Goal: Use online tool/utility: Utilize a website feature to perform a specific function

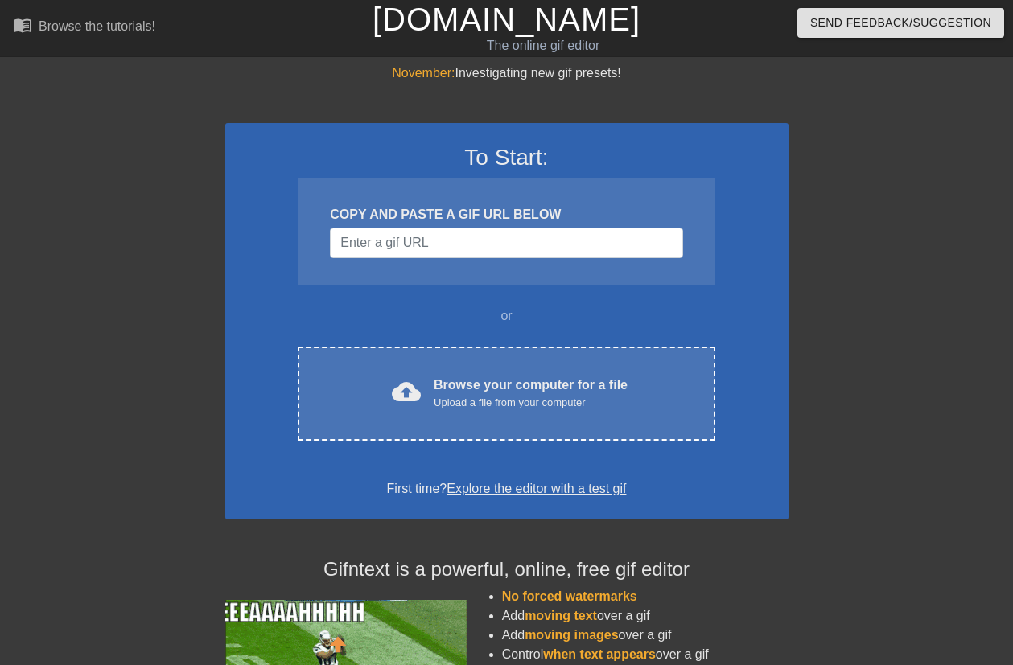
click at [513, 401] on div "Upload a file from your computer" at bounding box center [531, 403] width 194 height 16
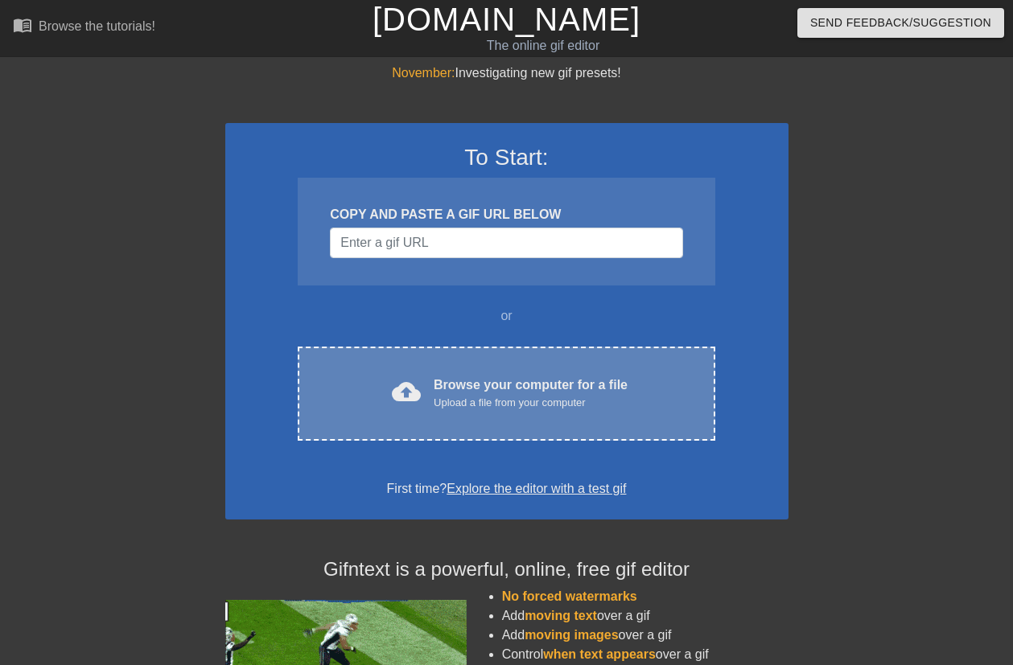
click at [512, 404] on div "Upload a file from your computer" at bounding box center [531, 403] width 194 height 16
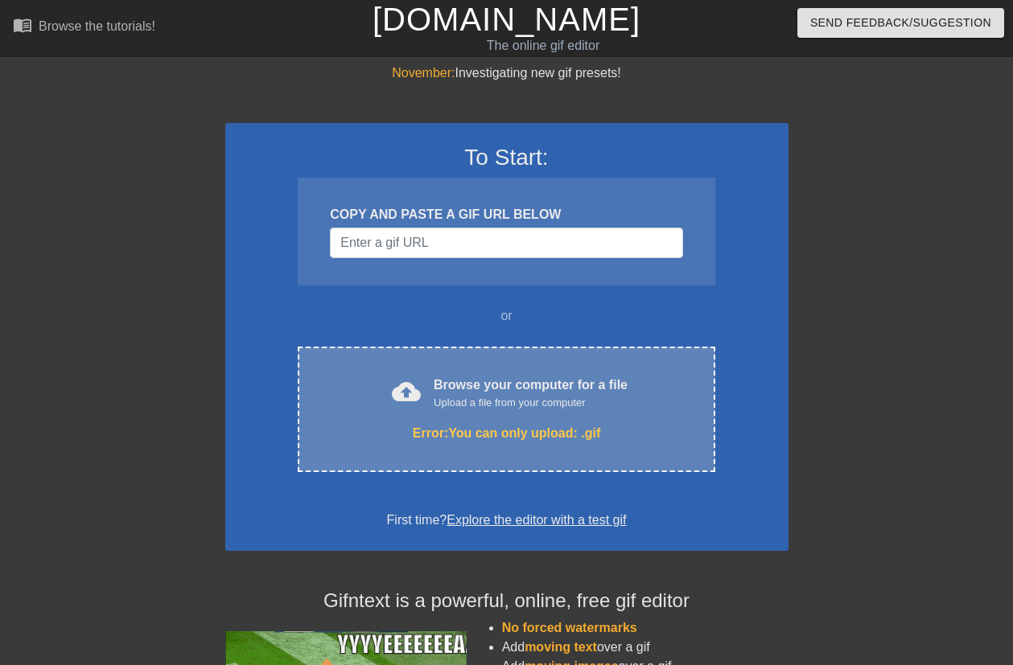
click at [526, 397] on div "Upload a file from your computer" at bounding box center [531, 403] width 194 height 16
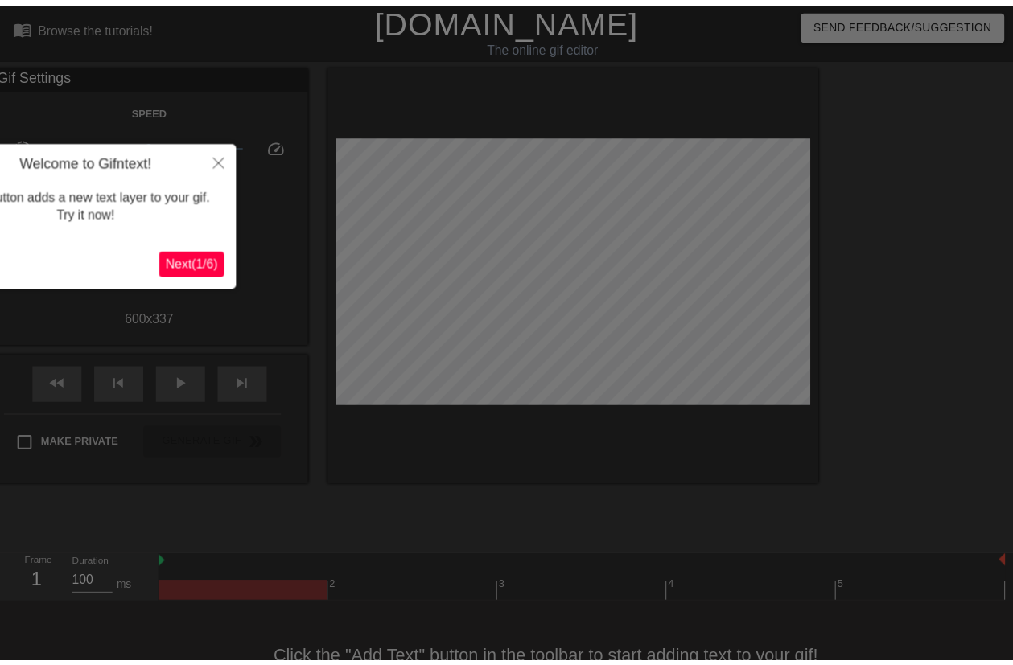
scroll to position [39, 0]
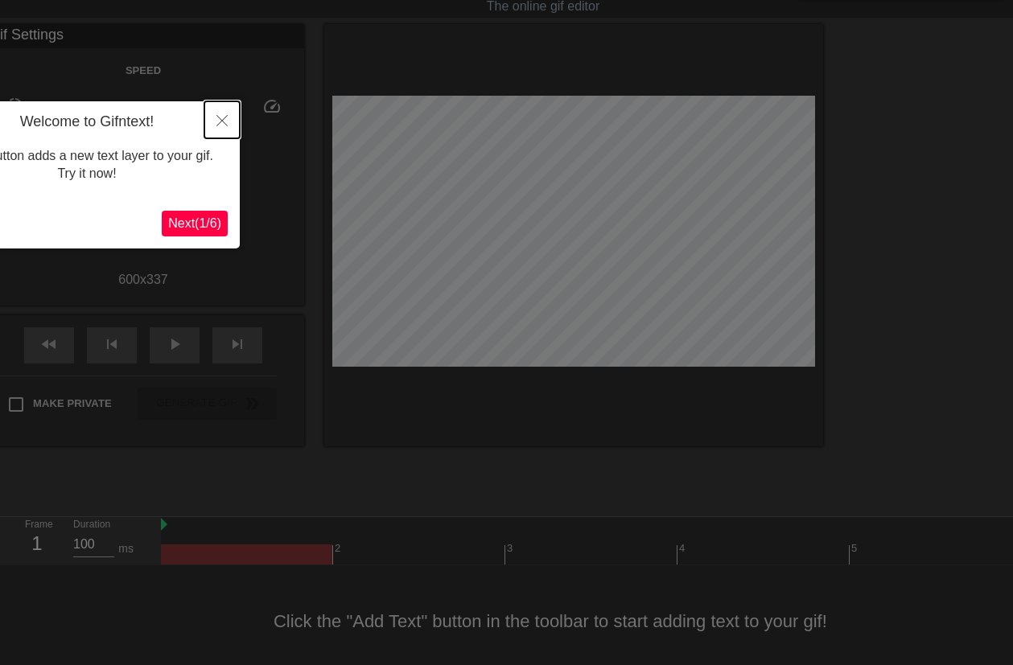
click at [227, 117] on icon "Close" at bounding box center [221, 120] width 11 height 11
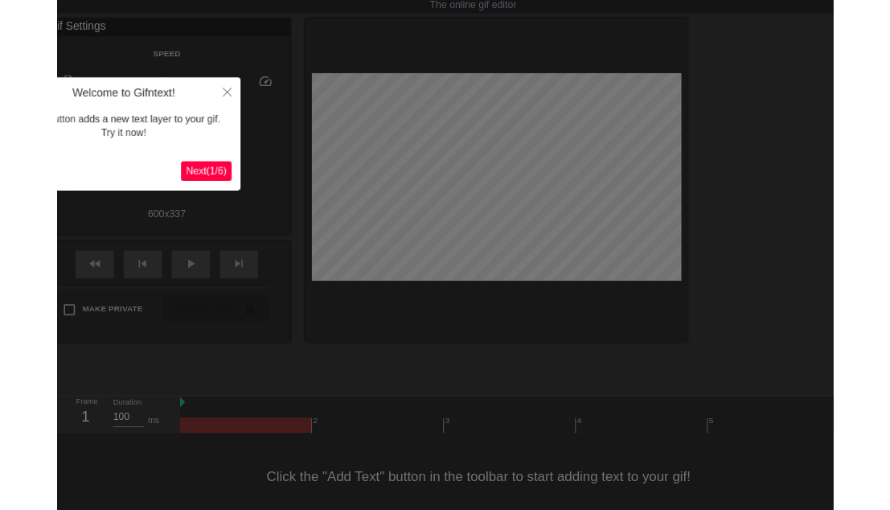
scroll to position [0, 0]
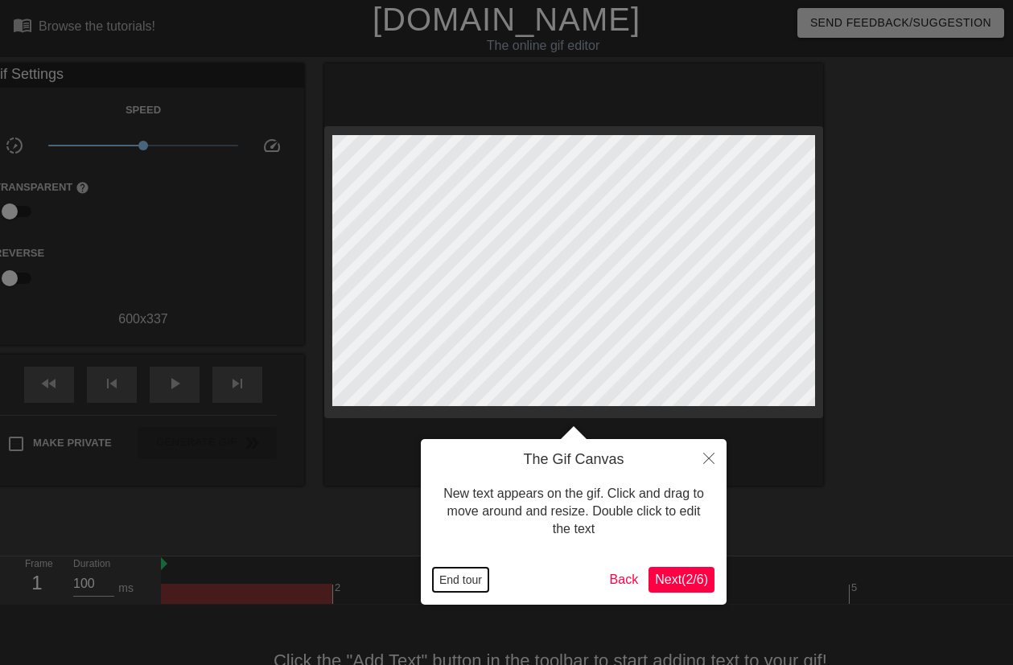
click at [467, 578] on button "End tour" at bounding box center [460, 580] width 55 height 24
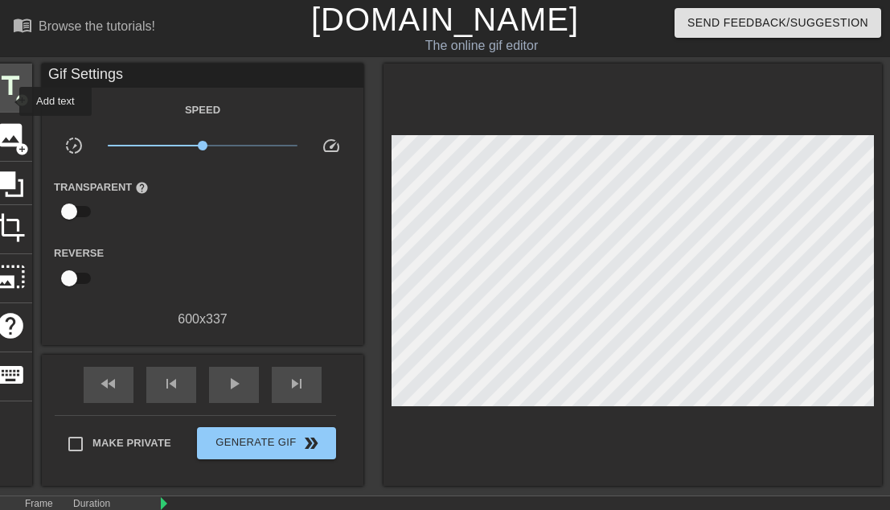
click at [9, 99] on span "title" at bounding box center [10, 86] width 31 height 31
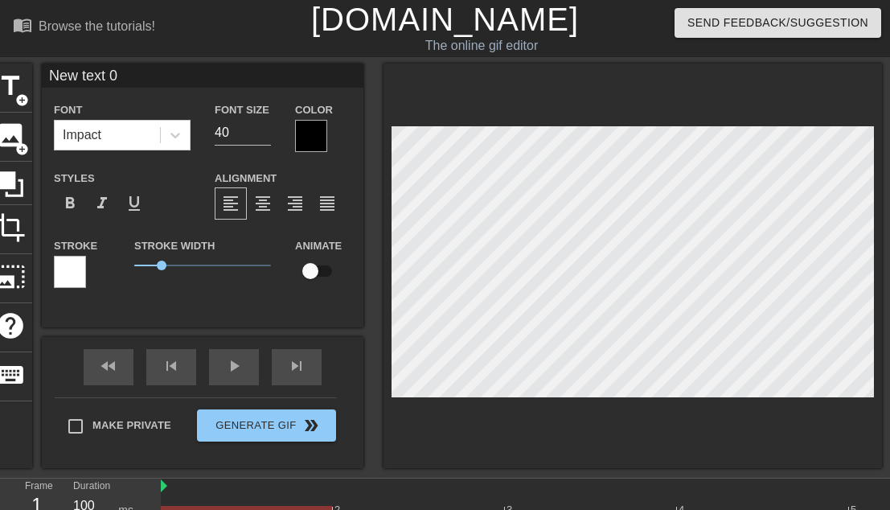
scroll to position [2, 2]
paste textarea "IУԱЯ0LDAH"
type input "NIУԱЯ0LDAH"
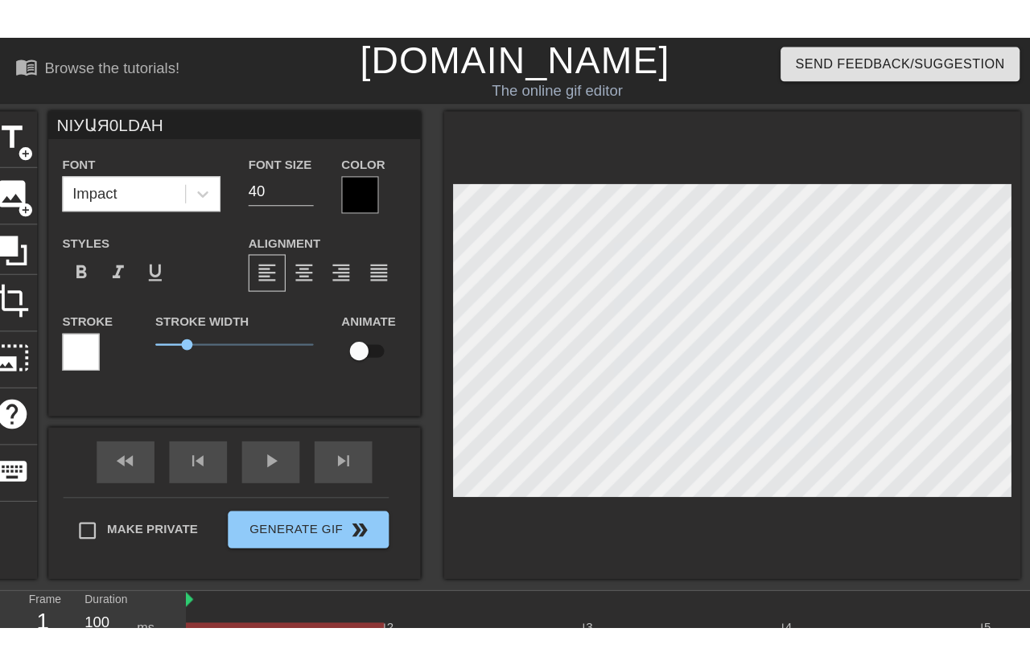
scroll to position [2, 5]
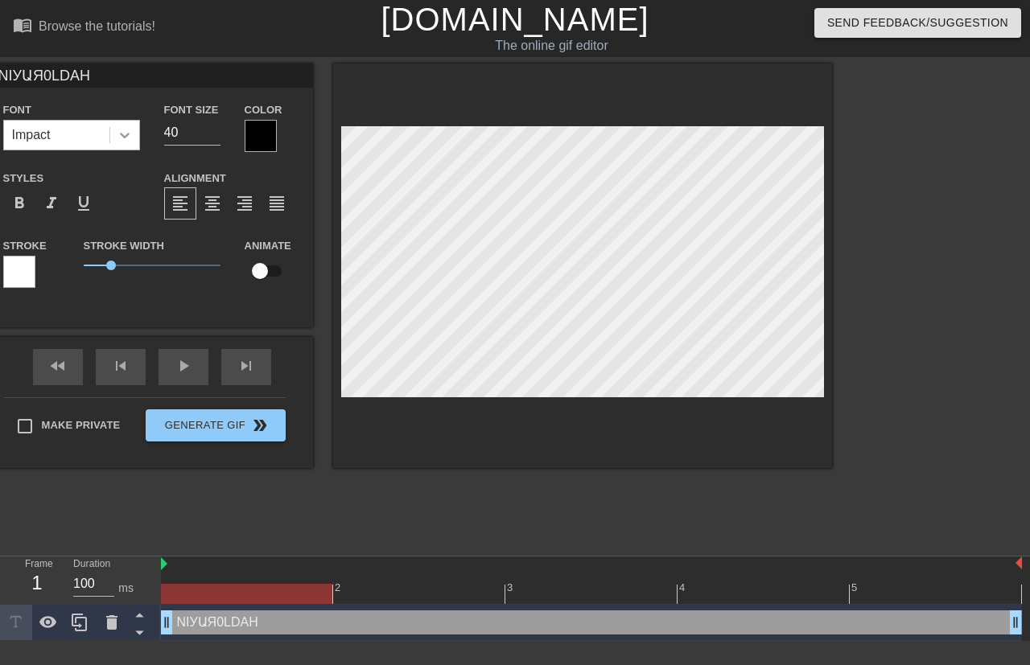
type textarea "NIУԱЯ0LDAH"
click at [121, 141] on icon at bounding box center [125, 135] width 16 height 16
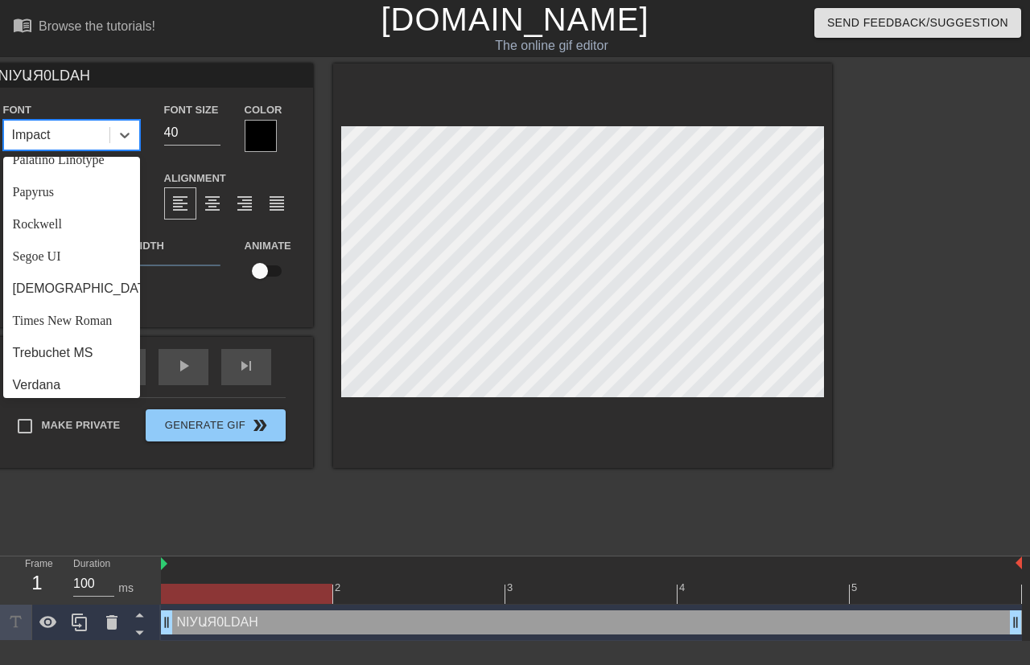
scroll to position [595, 0]
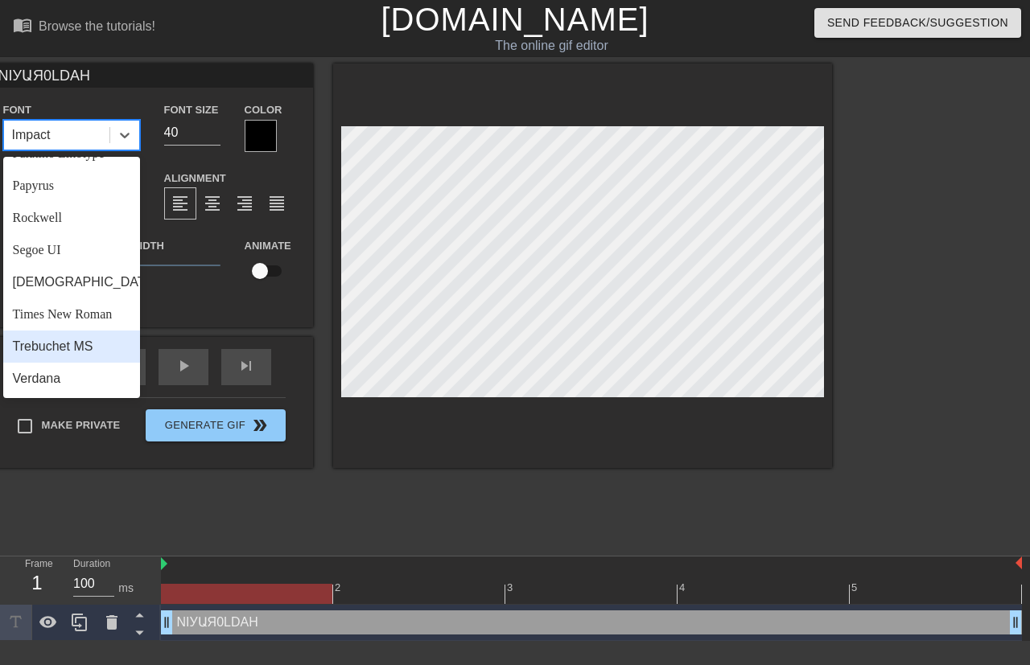
click at [86, 355] on div "Trebuchet MS" at bounding box center [71, 347] width 137 height 32
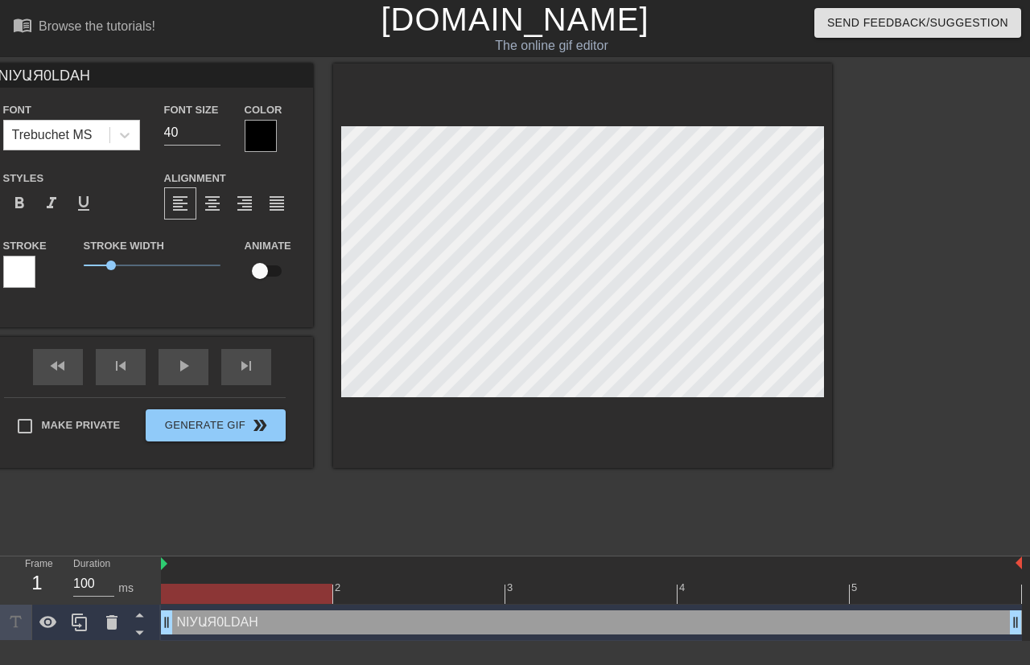
click at [261, 138] on div at bounding box center [261, 136] width 32 height 32
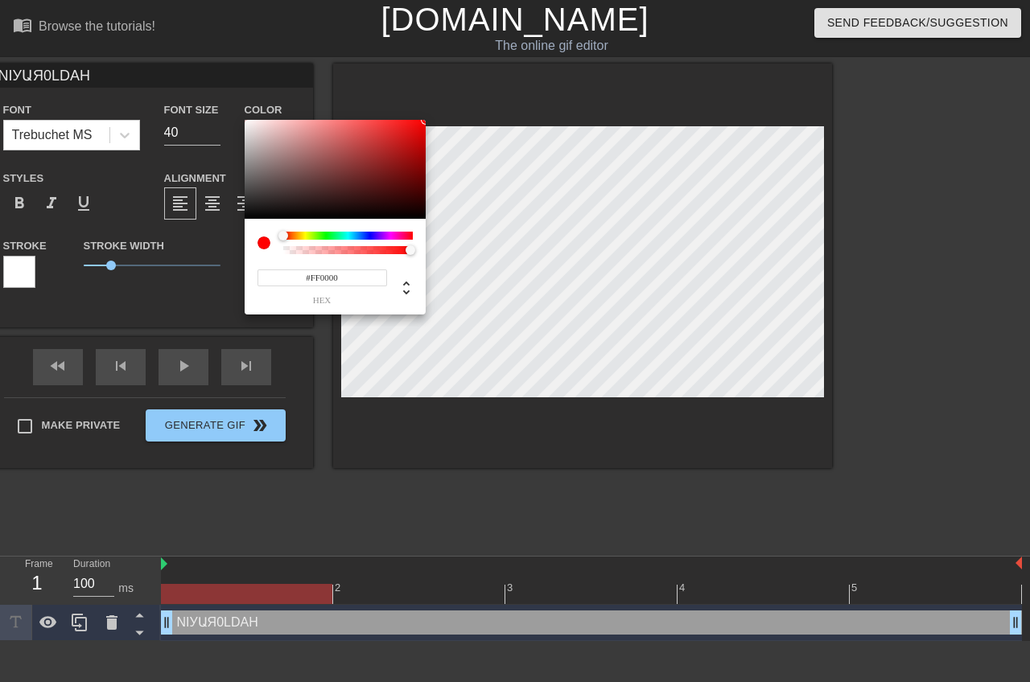
drag, startPoint x: 247, startPoint y: 215, endPoint x: 495, endPoint y: 95, distance: 275.2
click at [495, 95] on div "#FF0000 hex" at bounding box center [515, 341] width 1030 height 682
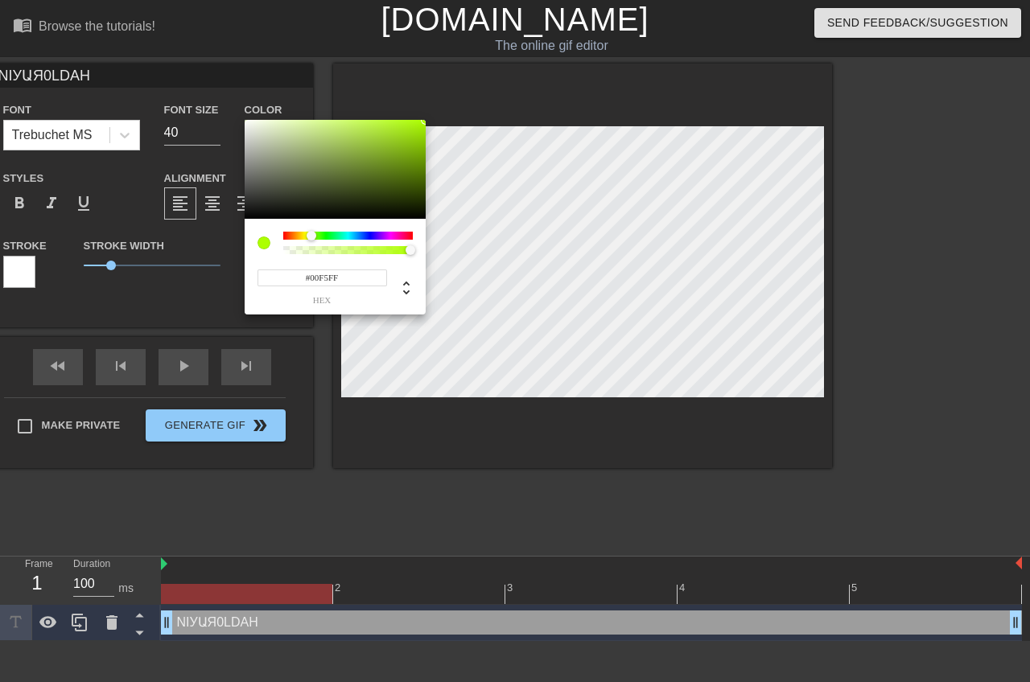
type input "#00ECFF"
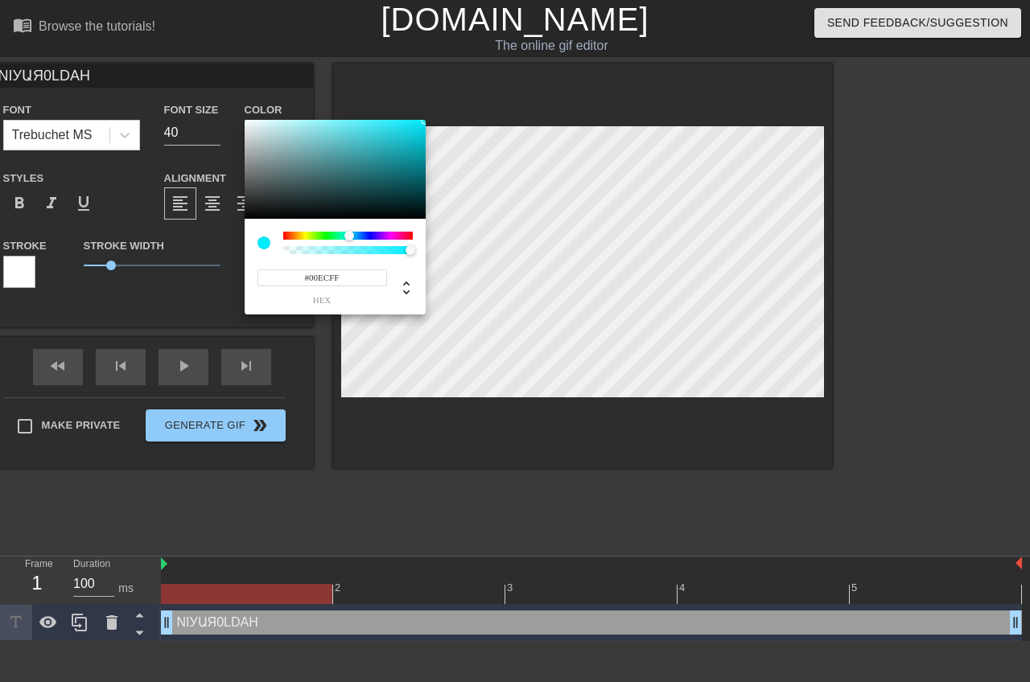
drag, startPoint x: 285, startPoint y: 236, endPoint x: 349, endPoint y: 239, distance: 64.4
click at [349, 239] on div at bounding box center [349, 236] width 10 height 10
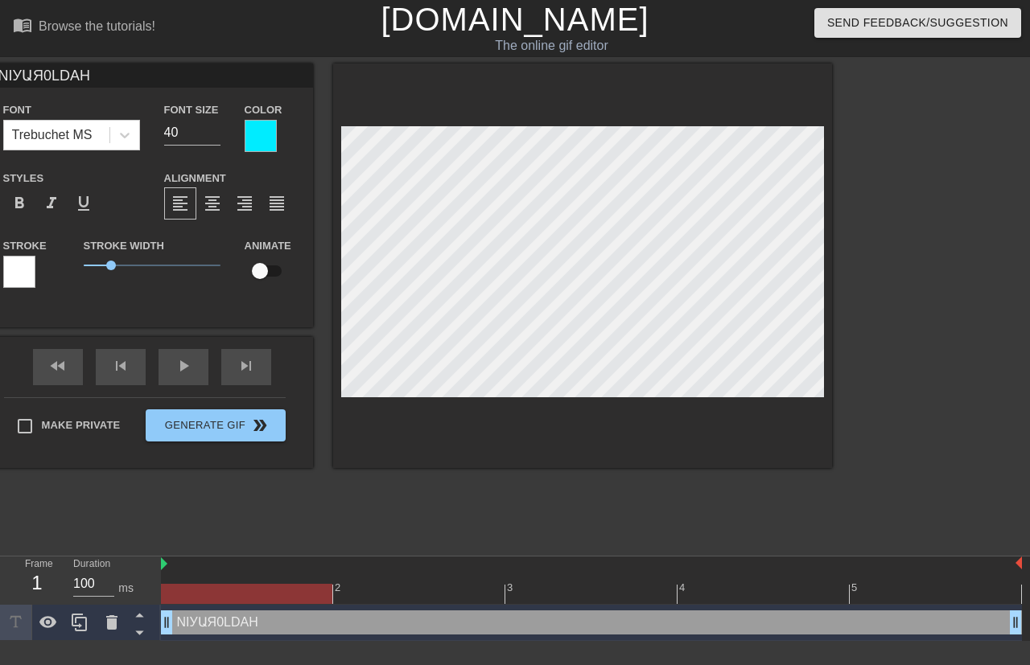
click at [26, 274] on div at bounding box center [19, 272] width 32 height 32
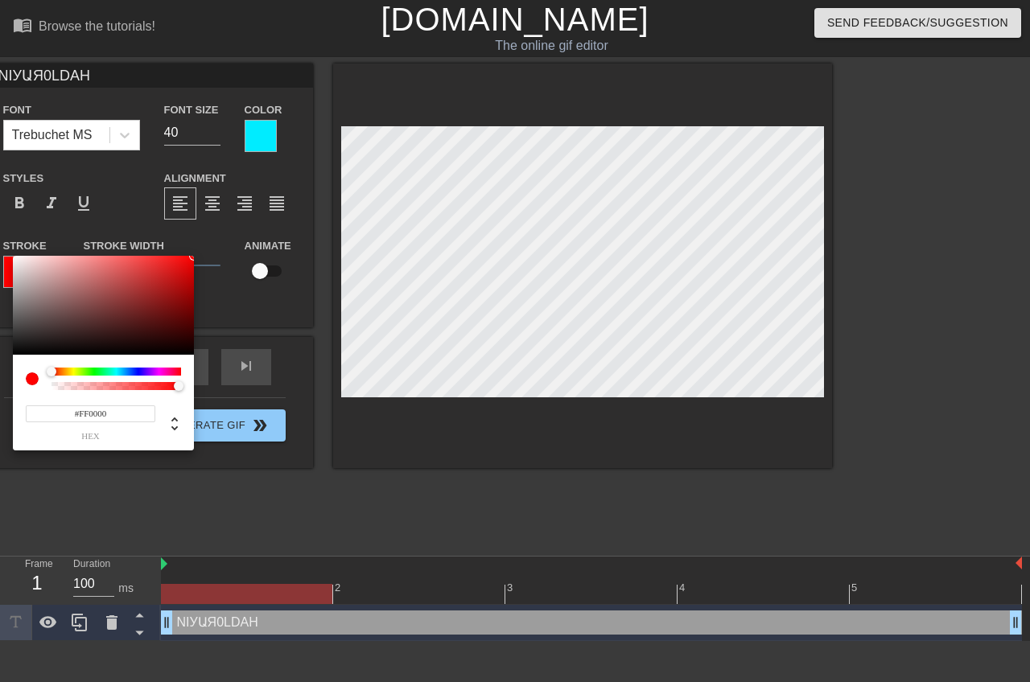
drag, startPoint x: 14, startPoint y: 257, endPoint x: 308, endPoint y: 249, distance: 294.5
click at [308, 249] on div "#FF0000 hex" at bounding box center [515, 341] width 1030 height 682
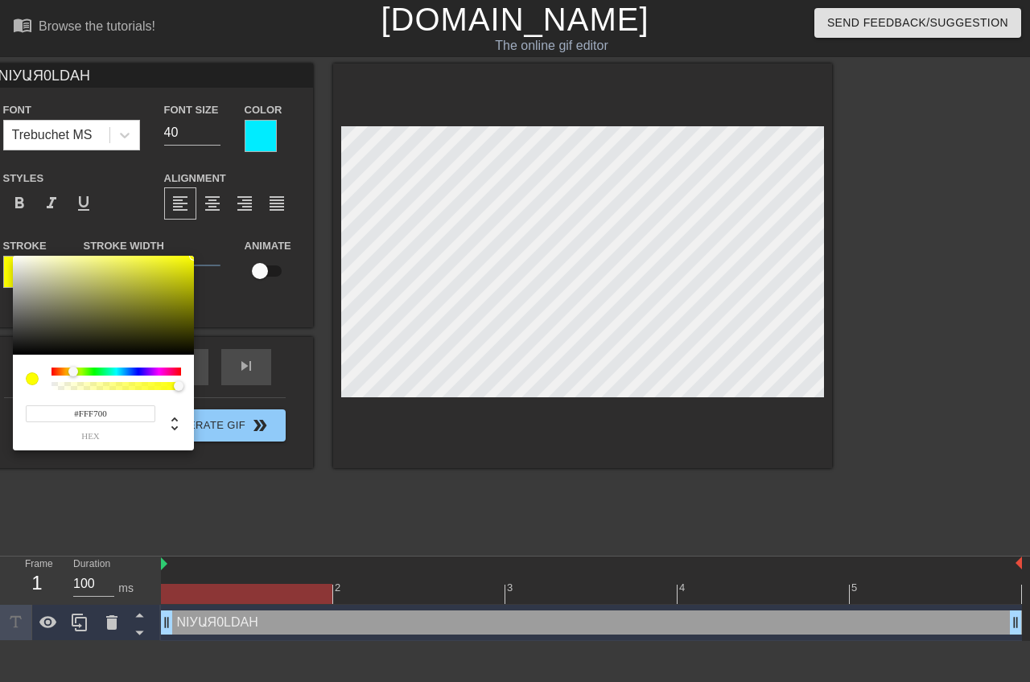
type input "#FDFF00"
drag, startPoint x: 51, startPoint y: 372, endPoint x: 73, endPoint y: 378, distance: 23.2
click at [73, 378] on div at bounding box center [115, 379] width 129 height 23
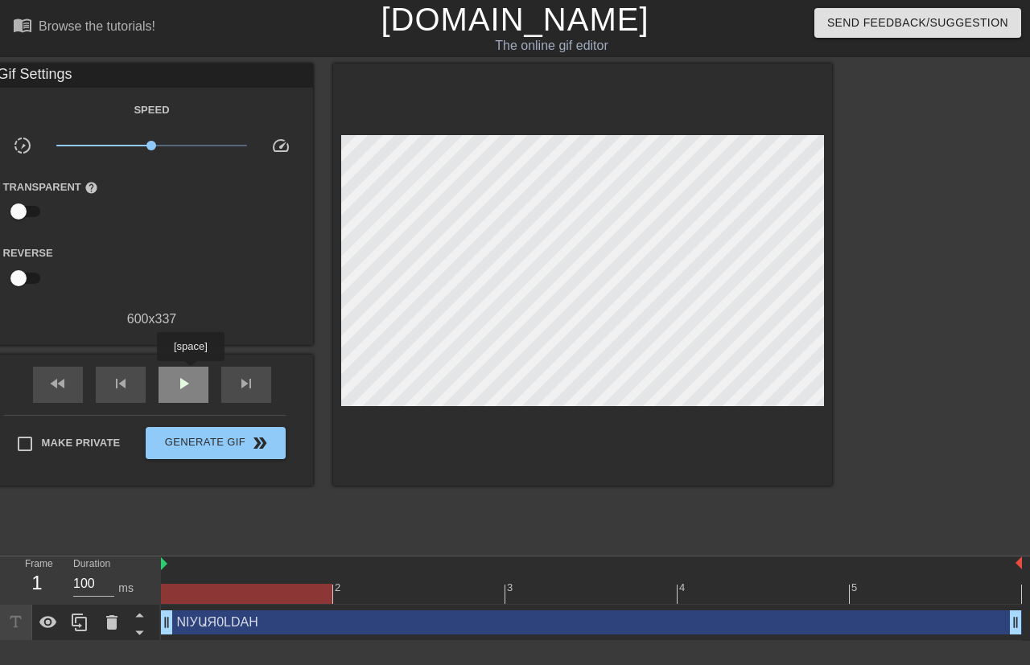
click at [190, 372] on div "play_arrow" at bounding box center [183, 385] width 50 height 36
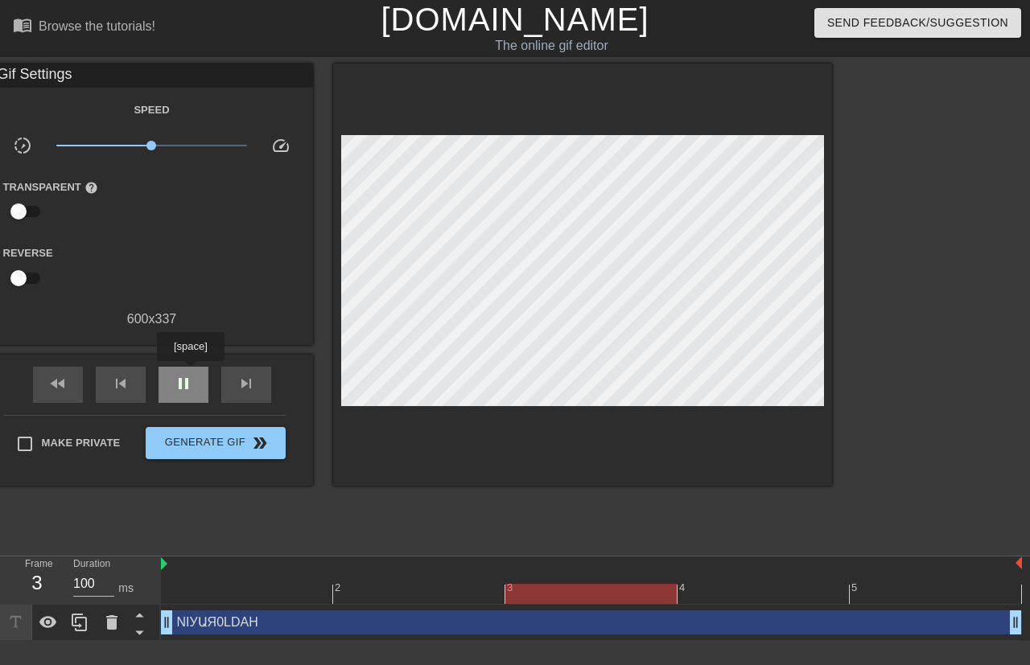
click at [190, 372] on div "pause" at bounding box center [183, 385] width 50 height 36
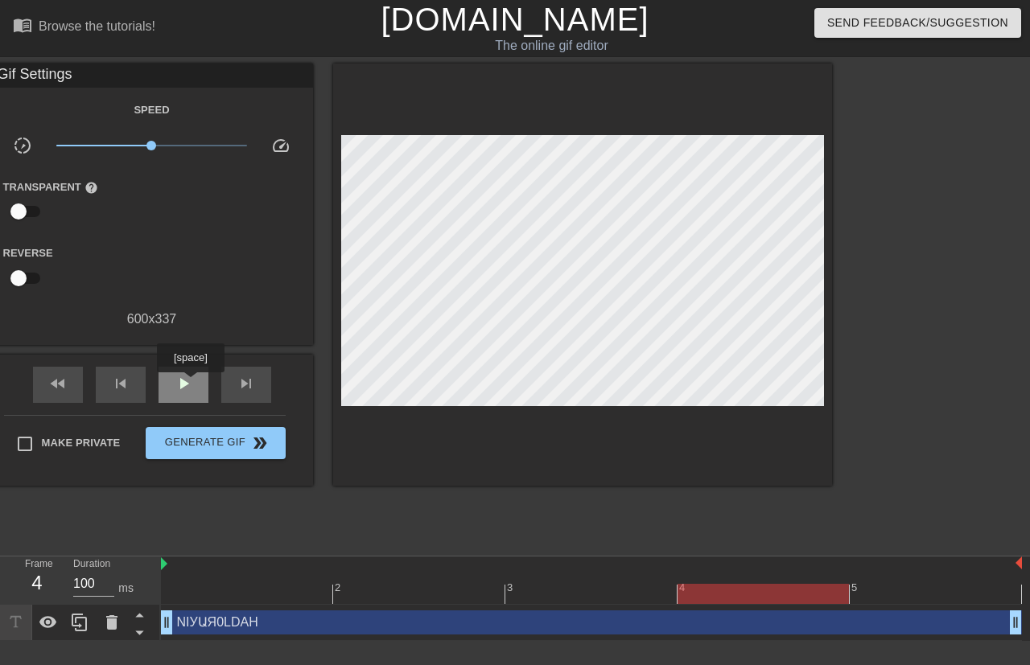
click at [189, 384] on span "play_arrow" at bounding box center [183, 383] width 19 height 19
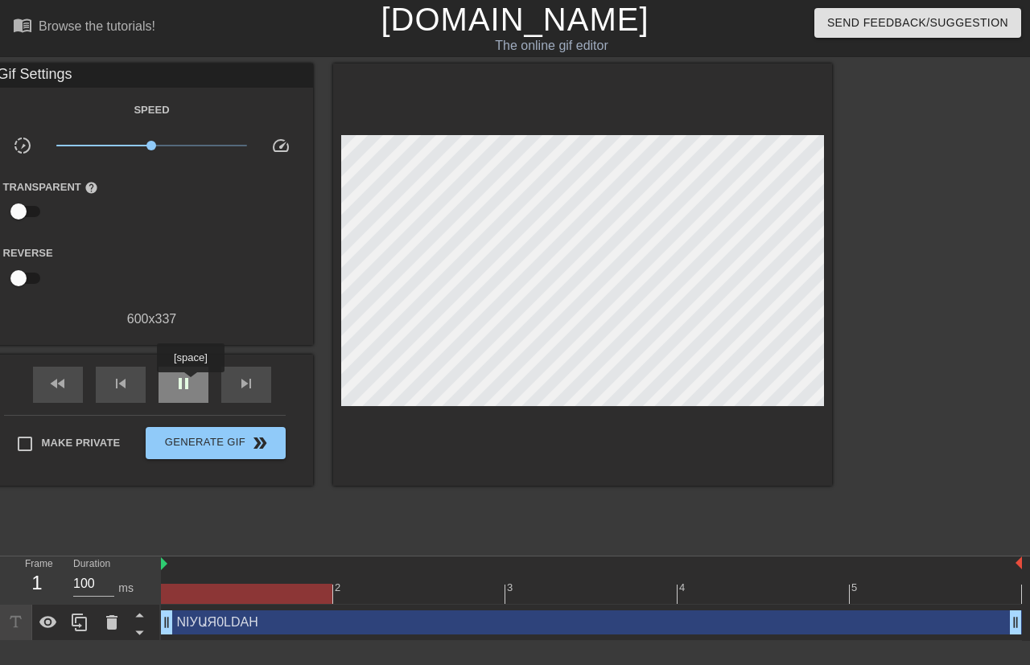
click at [189, 384] on span "pause" at bounding box center [183, 383] width 19 height 19
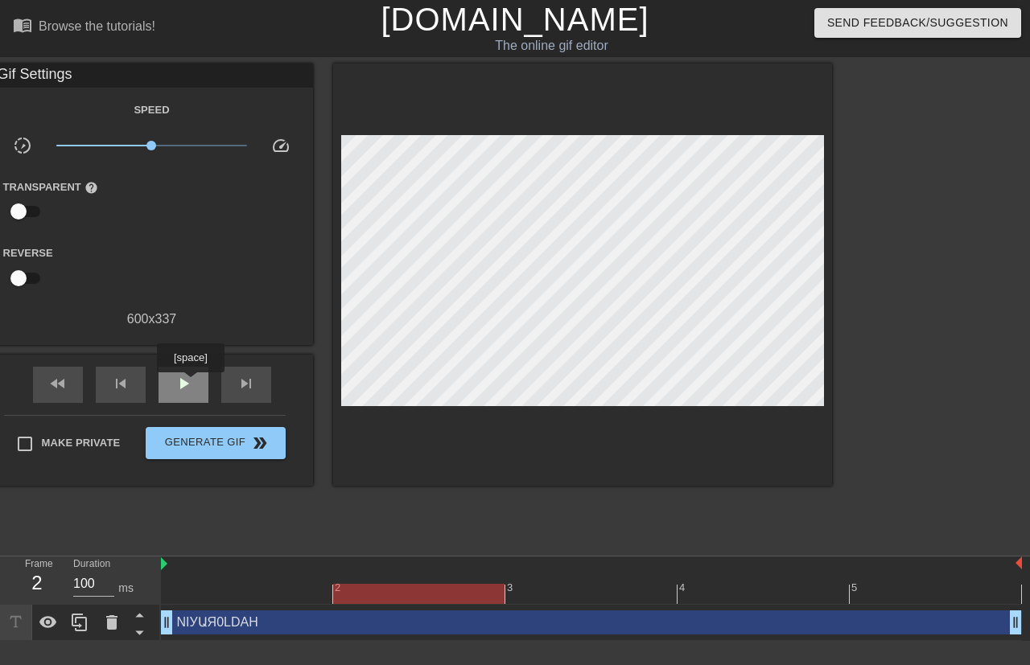
click at [189, 384] on span "play_arrow" at bounding box center [183, 383] width 19 height 19
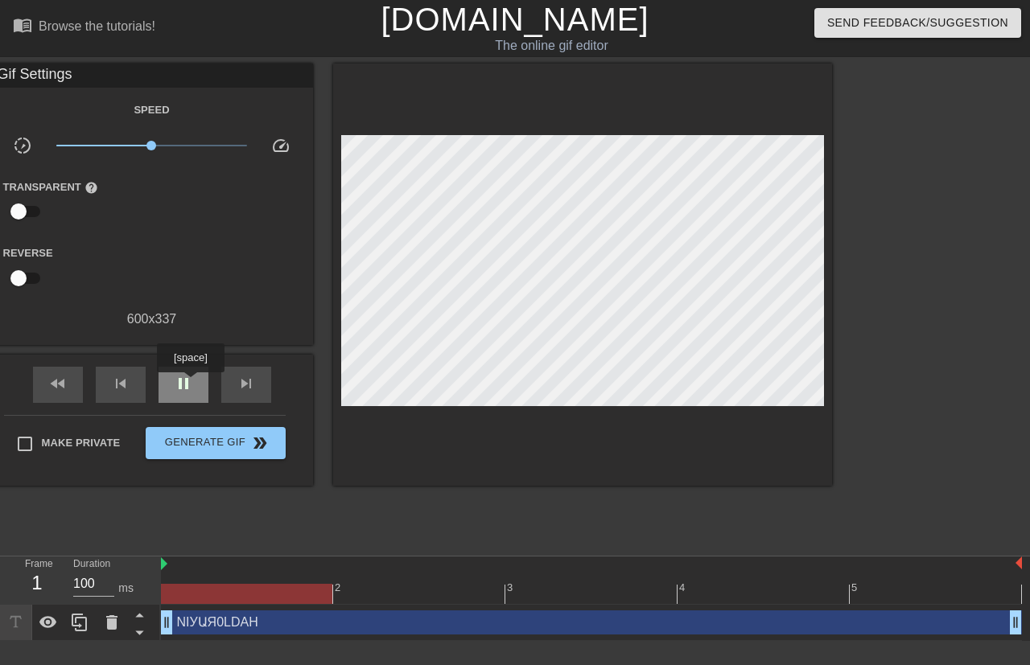
click at [189, 384] on span "pause" at bounding box center [183, 383] width 19 height 19
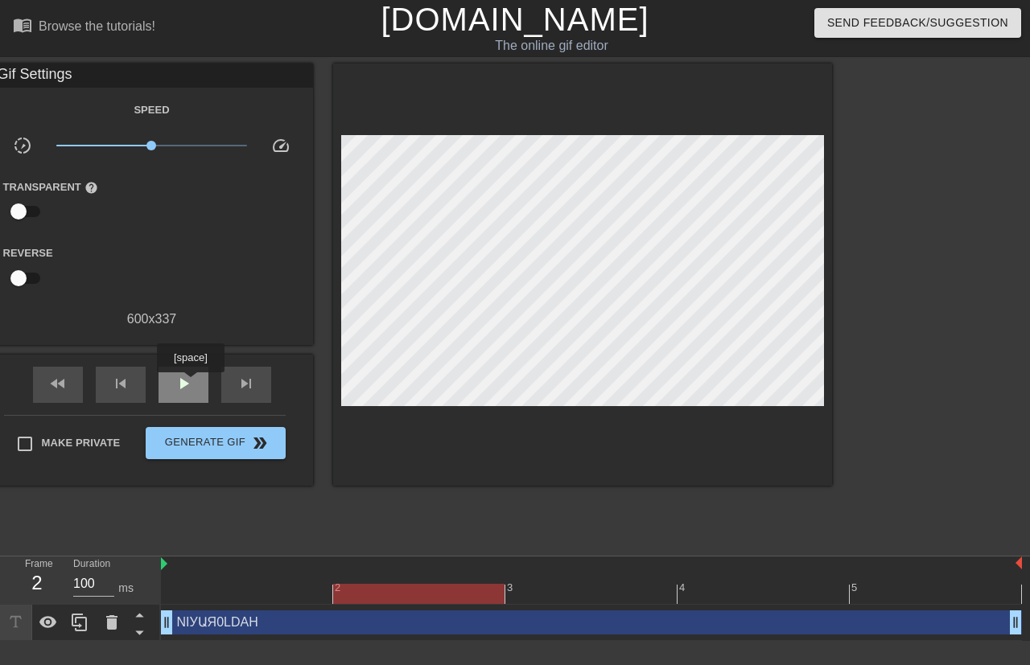
click at [189, 384] on span "play_arrow" at bounding box center [183, 383] width 19 height 19
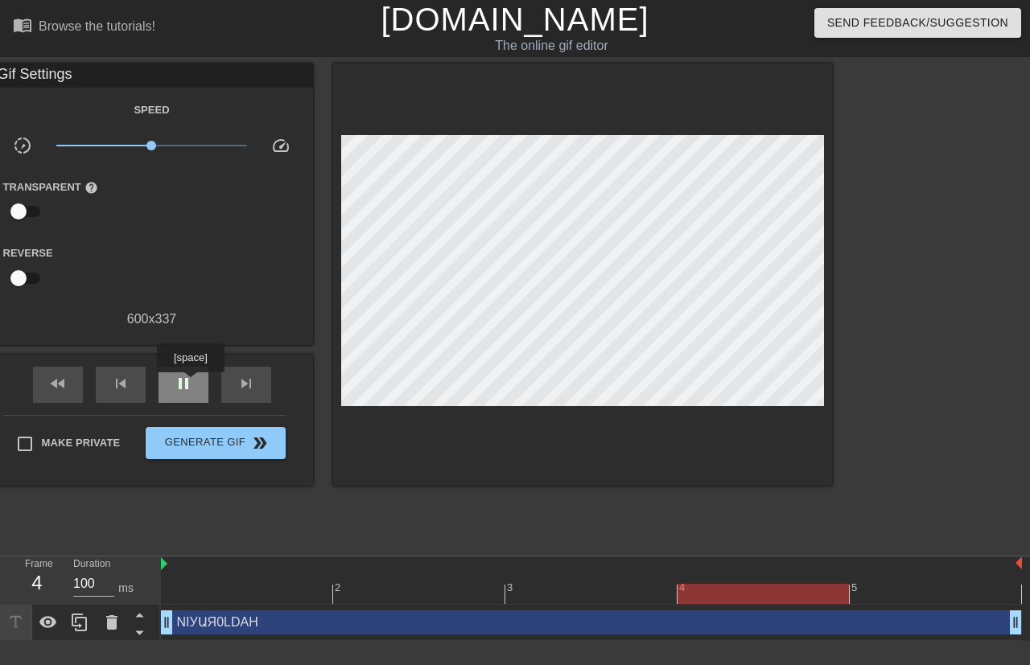
click at [189, 384] on span "pause" at bounding box center [183, 383] width 19 height 19
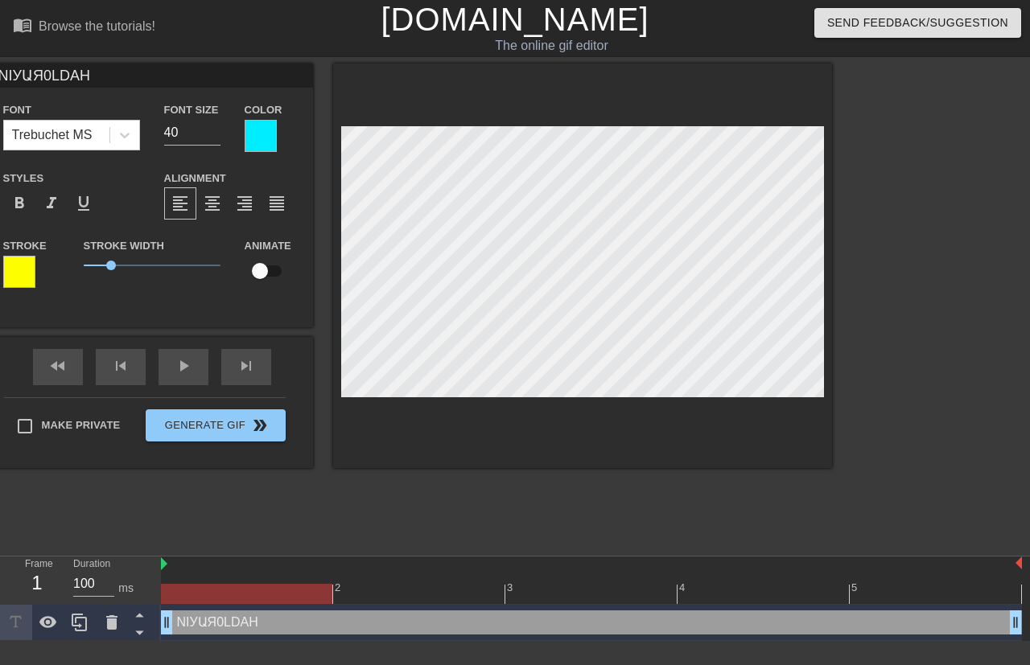
click at [22, 277] on div at bounding box center [19, 272] width 32 height 32
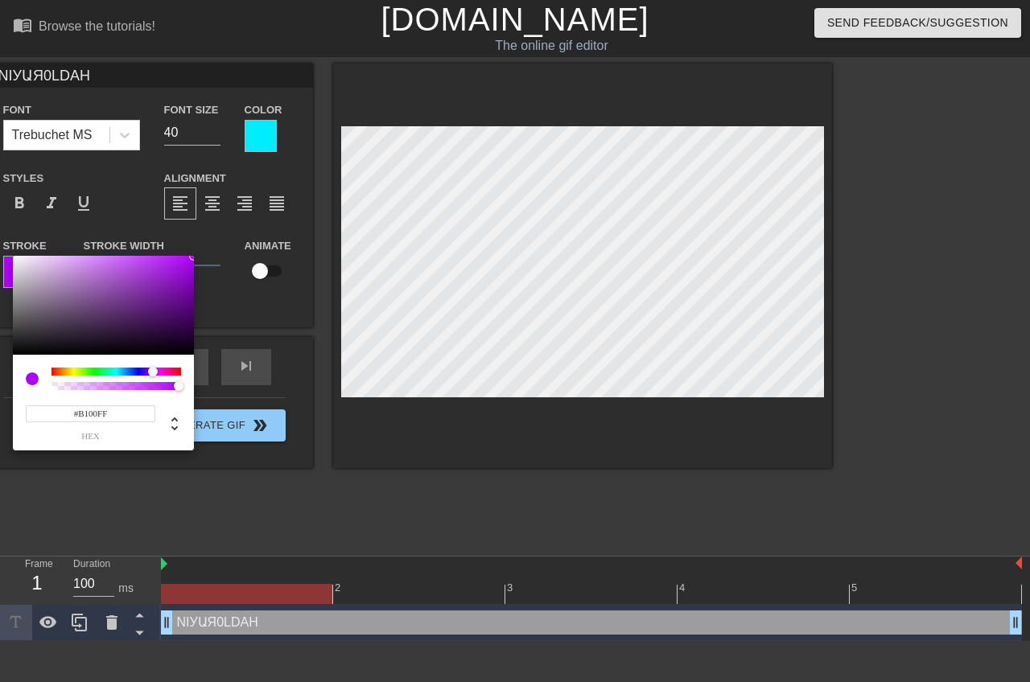
type input "#BB00FF"
drag, startPoint x: 73, startPoint y: 371, endPoint x: 154, endPoint y: 377, distance: 80.7
click at [154, 377] on div at bounding box center [115, 379] width 129 height 23
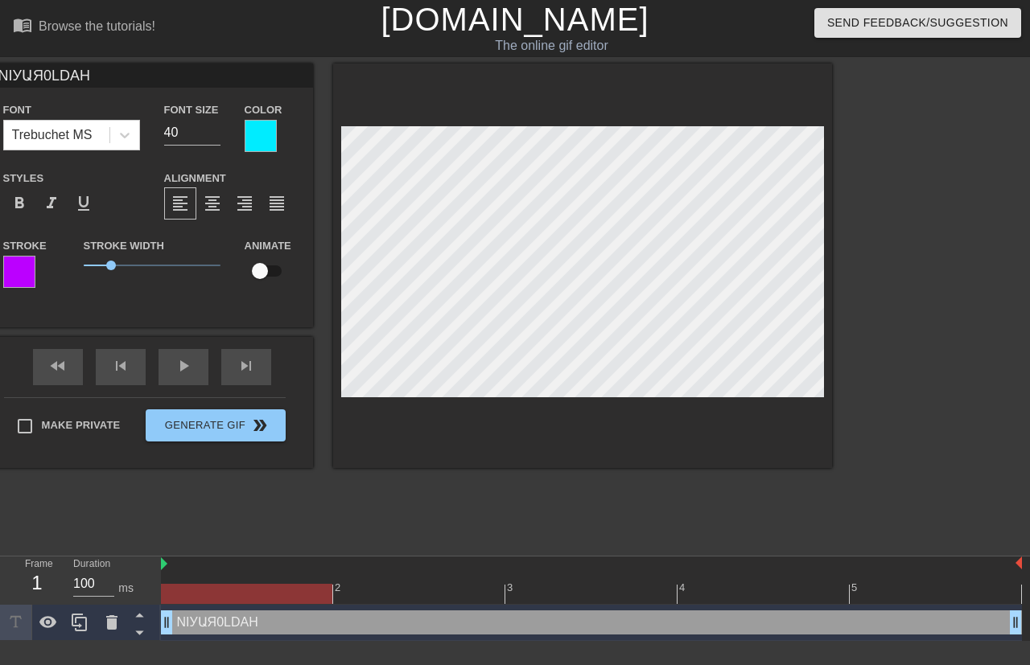
click at [248, 137] on div at bounding box center [261, 136] width 32 height 32
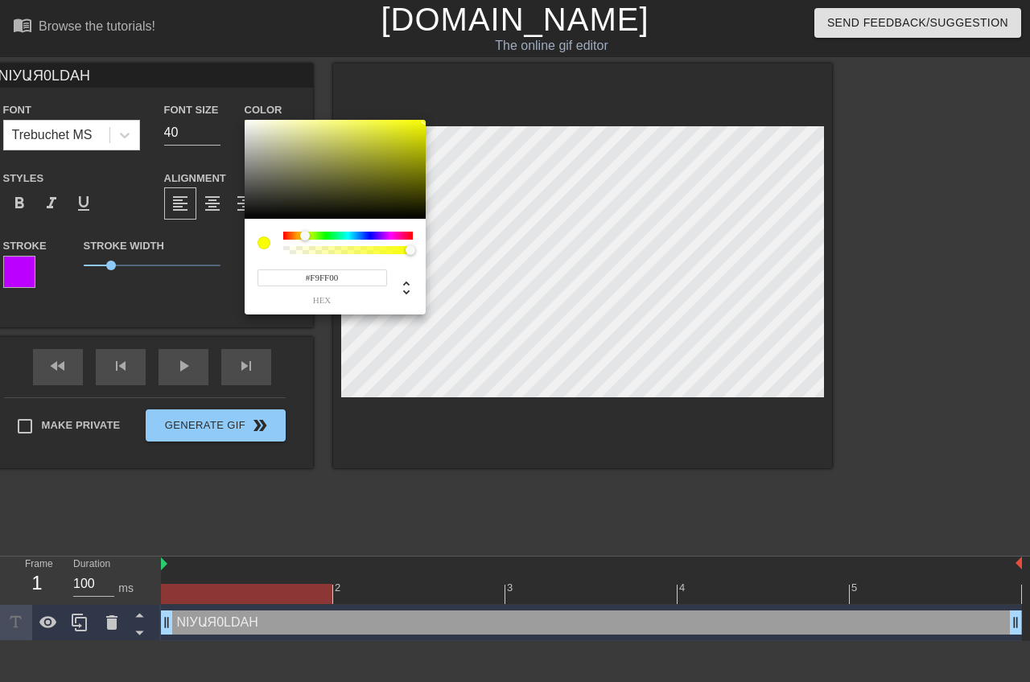
type input "#FFFC00"
drag, startPoint x: 347, startPoint y: 236, endPoint x: 304, endPoint y: 248, distance: 44.9
click at [304, 248] on div at bounding box center [347, 243] width 129 height 23
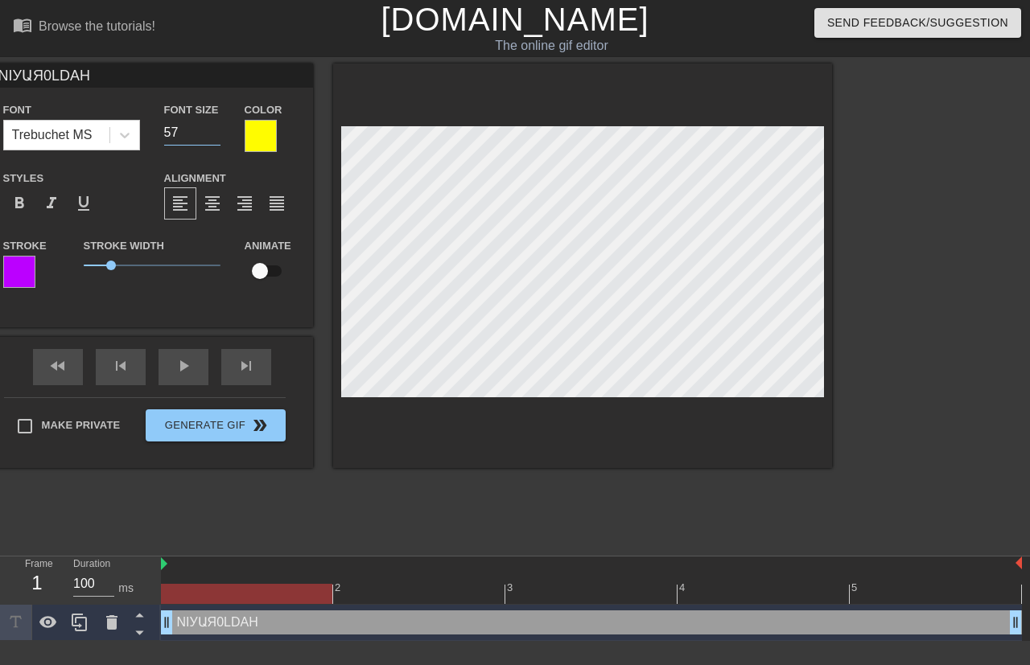
click at [211, 129] on input "58" at bounding box center [192, 133] width 56 height 26
click at [216, 135] on input "50" at bounding box center [192, 133] width 56 height 26
click at [216, 129] on input "51" at bounding box center [192, 133] width 56 height 26
click at [216, 129] on input "52" at bounding box center [192, 133] width 56 height 26
click at [215, 128] on input "53" at bounding box center [192, 133] width 56 height 26
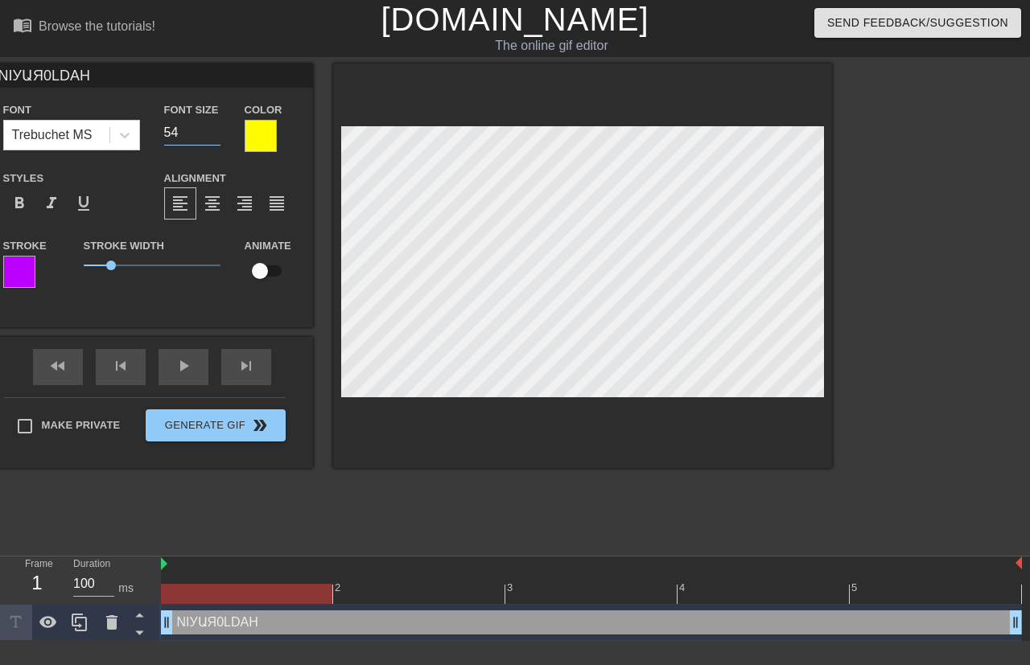
click at [215, 128] on input "54" at bounding box center [192, 133] width 56 height 26
type input "53"
click at [218, 137] on input "53" at bounding box center [192, 133] width 56 height 26
click at [177, 368] on div "play_arrow" at bounding box center [183, 367] width 50 height 36
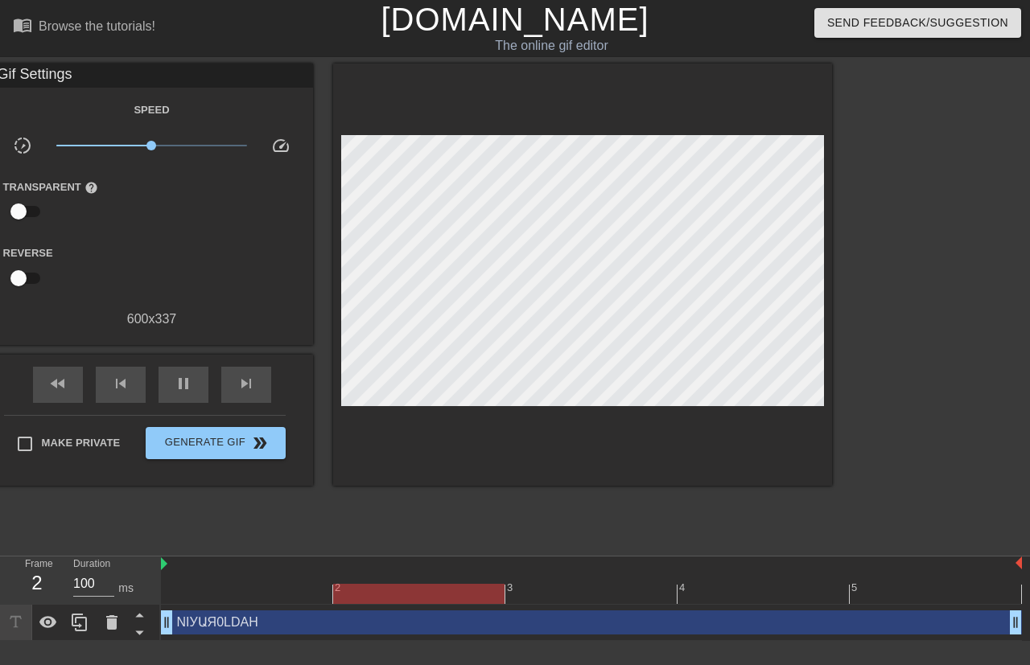
click at [176, 364] on div "fast_rewind skip_previous pause skip_next" at bounding box center [152, 385] width 262 height 60
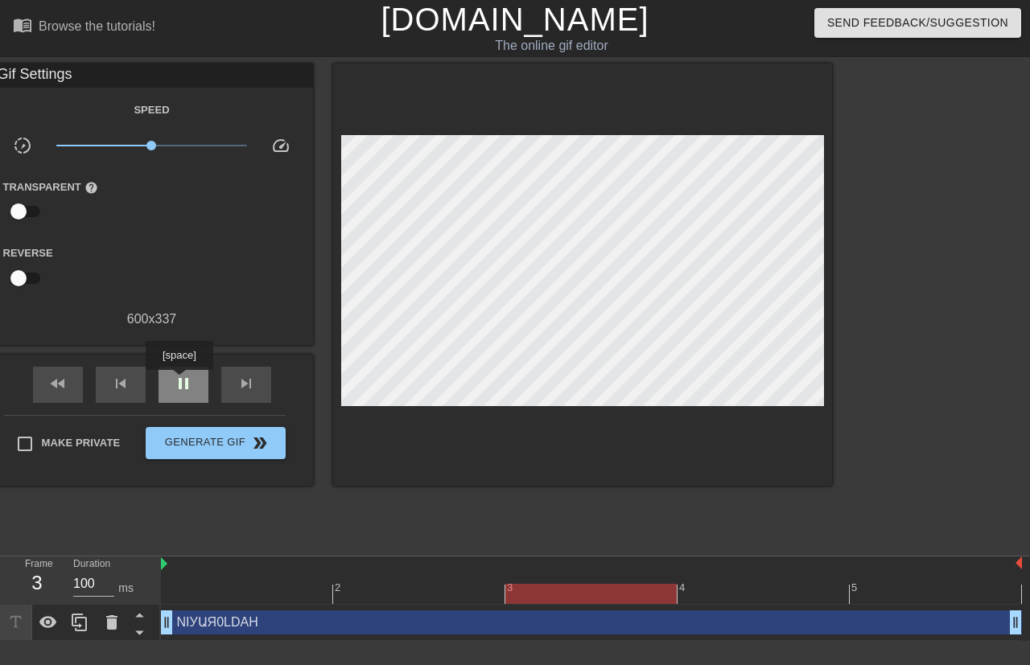
click at [179, 381] on span "pause" at bounding box center [183, 383] width 19 height 19
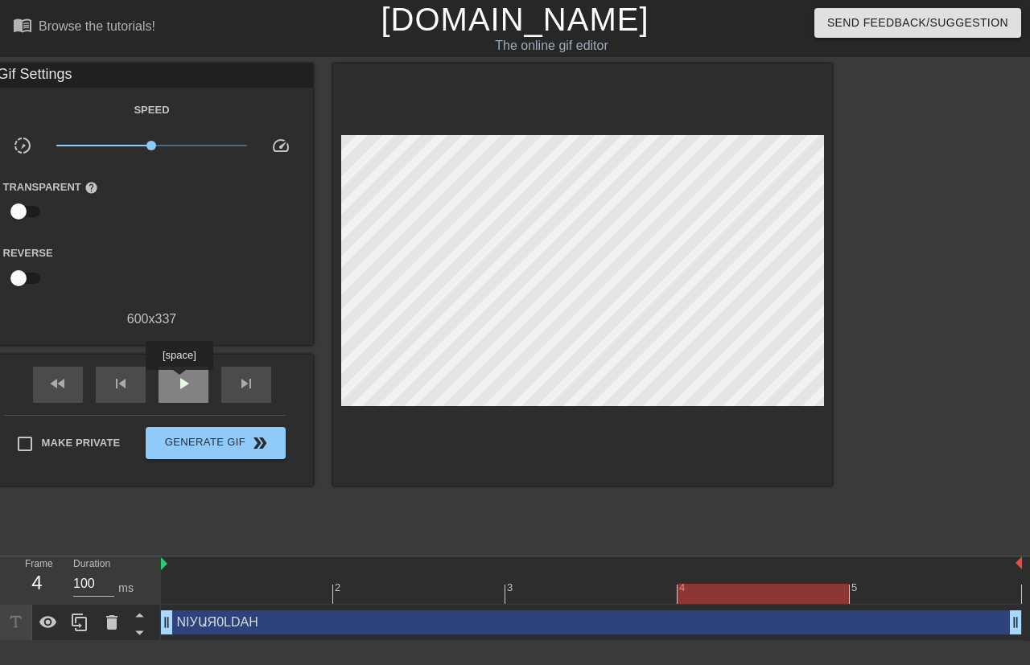
click at [179, 381] on span "play_arrow" at bounding box center [183, 383] width 19 height 19
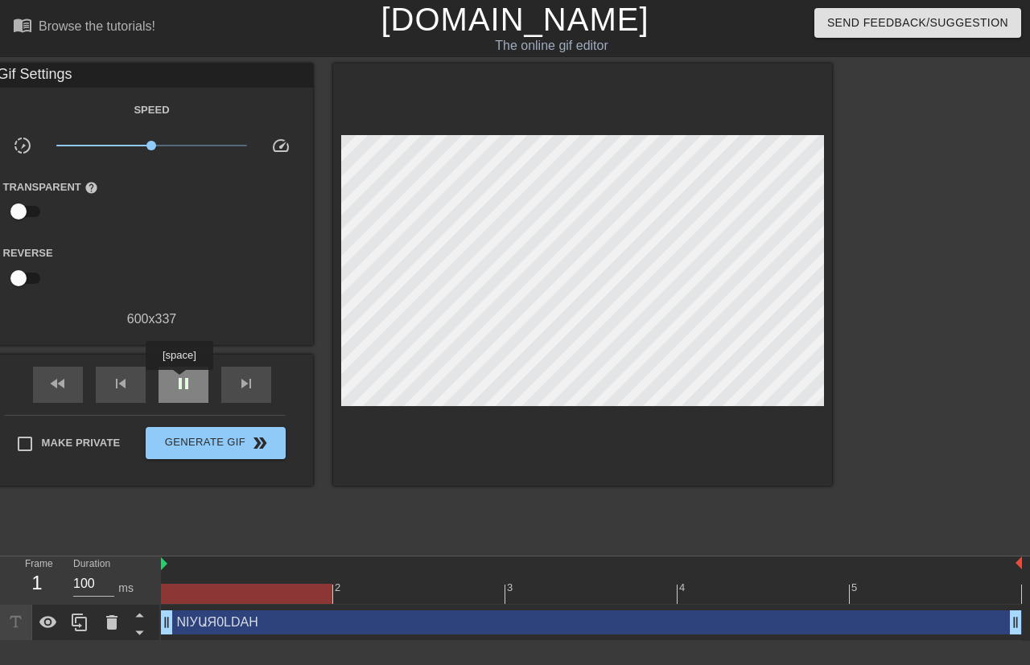
click at [179, 381] on span "pause" at bounding box center [183, 383] width 19 height 19
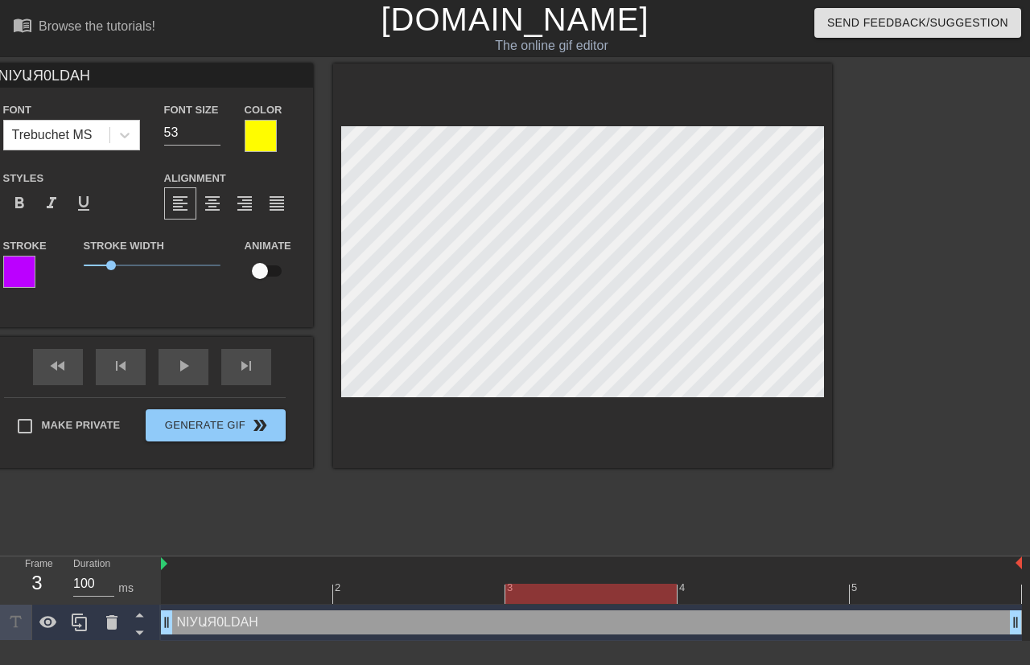
click at [257, 147] on div at bounding box center [261, 136] width 32 height 32
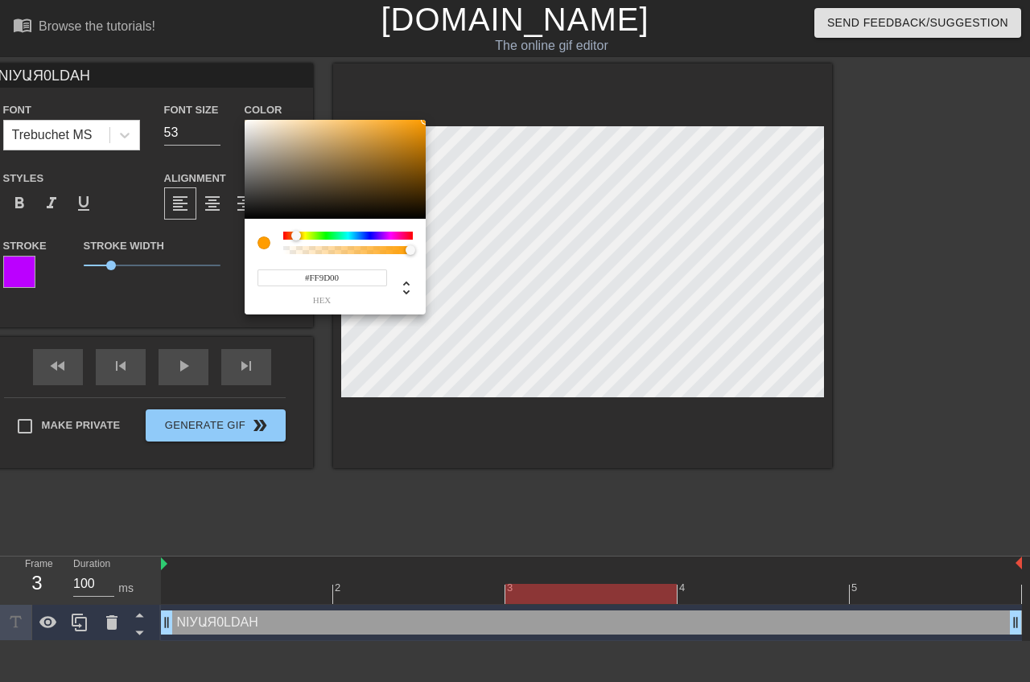
type input "#FFA600"
click at [297, 239] on div at bounding box center [297, 236] width 10 height 10
click at [359, 261] on div "#FFA600 hex" at bounding box center [334, 279] width 155 height 51
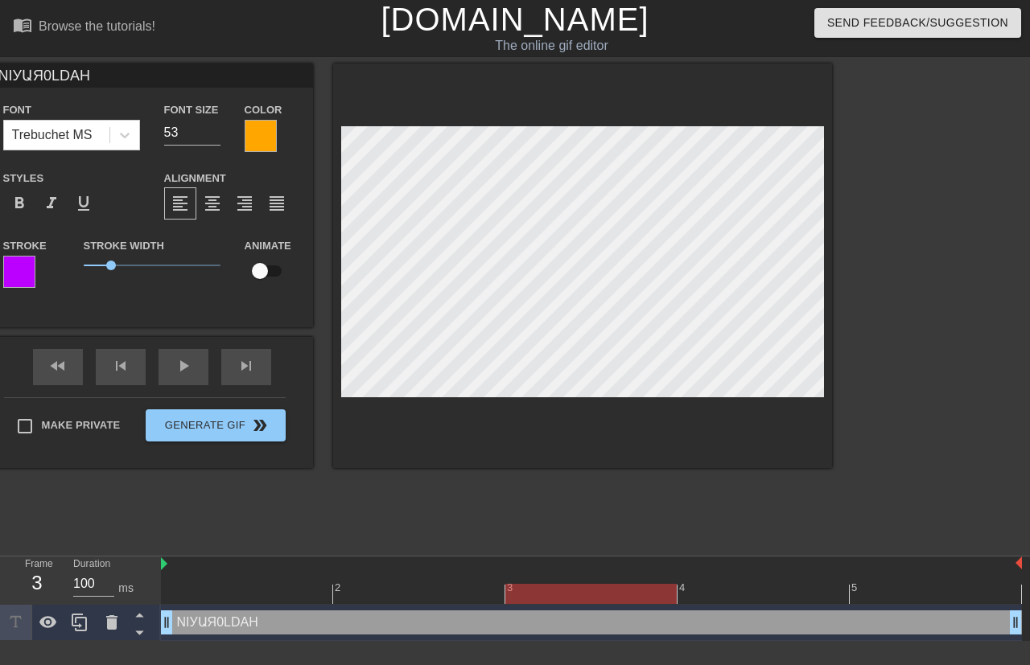
click at [23, 275] on div at bounding box center [19, 272] width 32 height 32
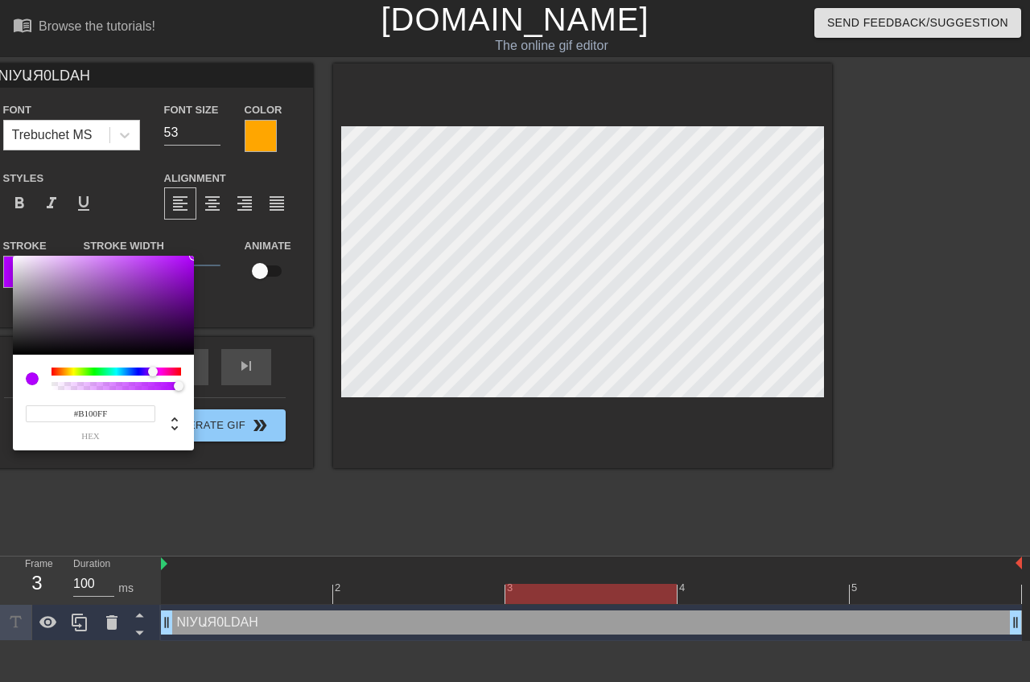
type input "#BB00FF"
drag, startPoint x: 154, startPoint y: 369, endPoint x: 154, endPoint y: 381, distance: 12.1
click at [154, 381] on div at bounding box center [115, 379] width 129 height 23
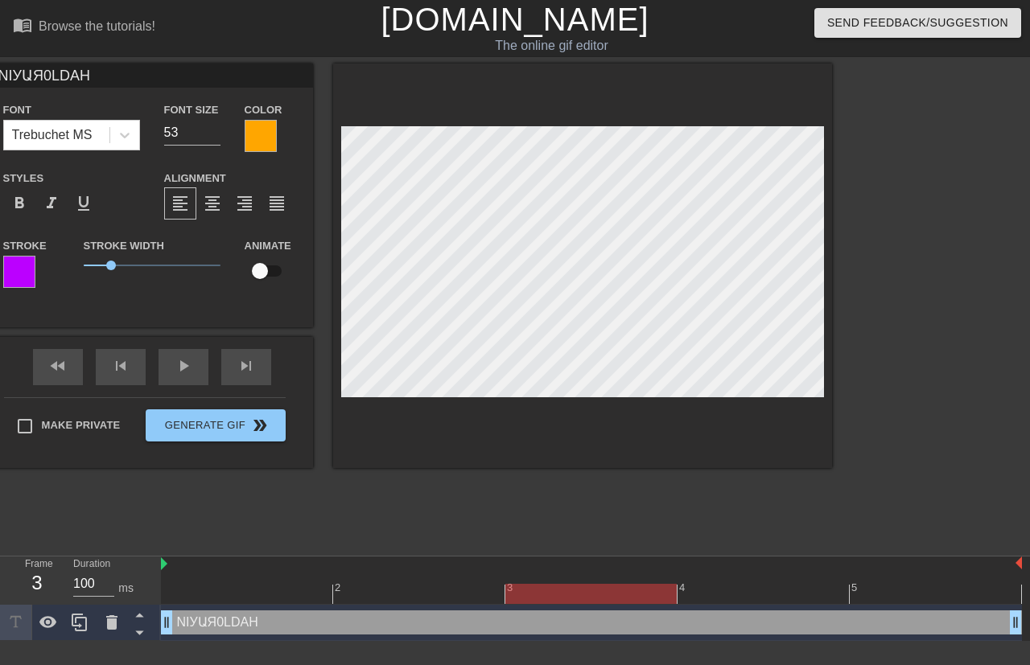
click at [254, 138] on div at bounding box center [261, 136] width 32 height 32
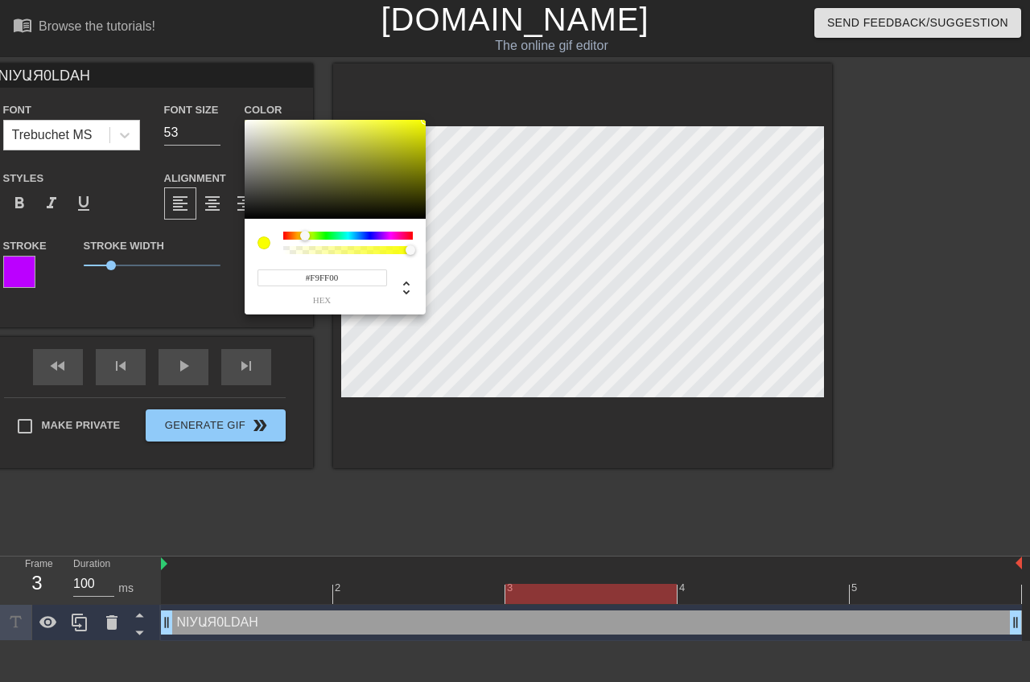
type input "#FFFC00"
drag, startPoint x: 296, startPoint y: 236, endPoint x: 304, endPoint y: 238, distance: 8.4
click at [304, 238] on div at bounding box center [304, 236] width 10 height 10
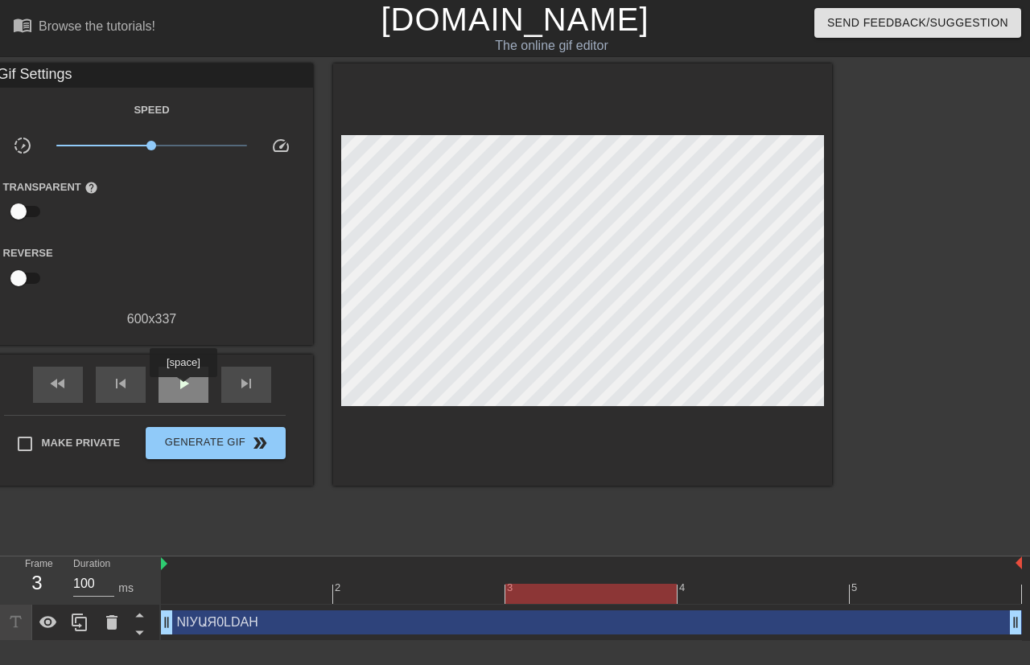
click at [179, 386] on span "play_arrow" at bounding box center [183, 383] width 19 height 19
click at [179, 386] on span "pause" at bounding box center [183, 383] width 19 height 19
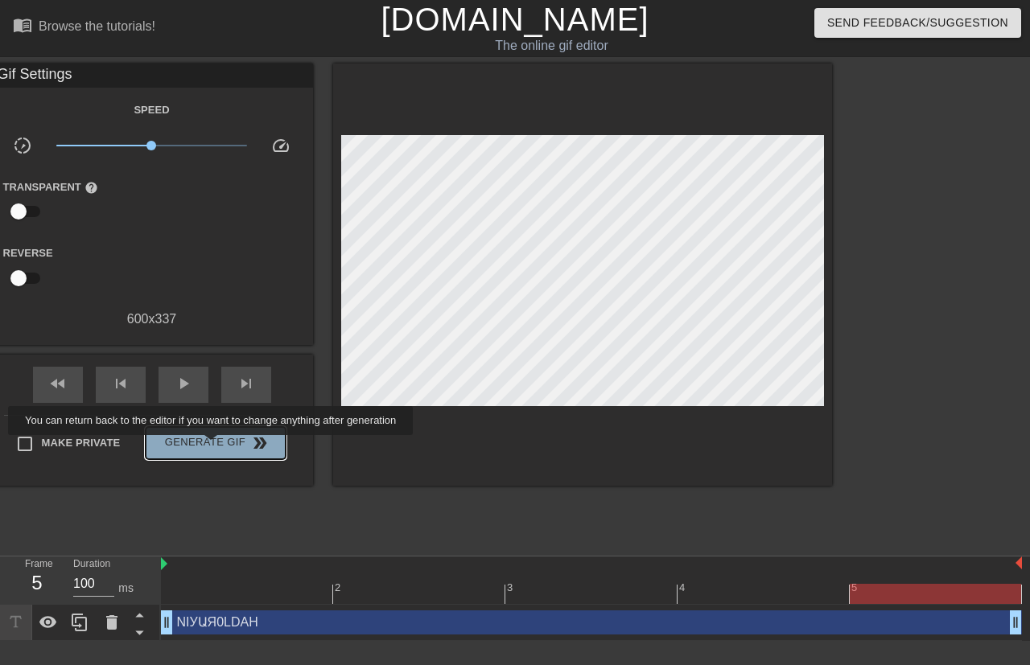
click at [212, 446] on span "Generate Gif double_arrow" at bounding box center [215, 443] width 126 height 19
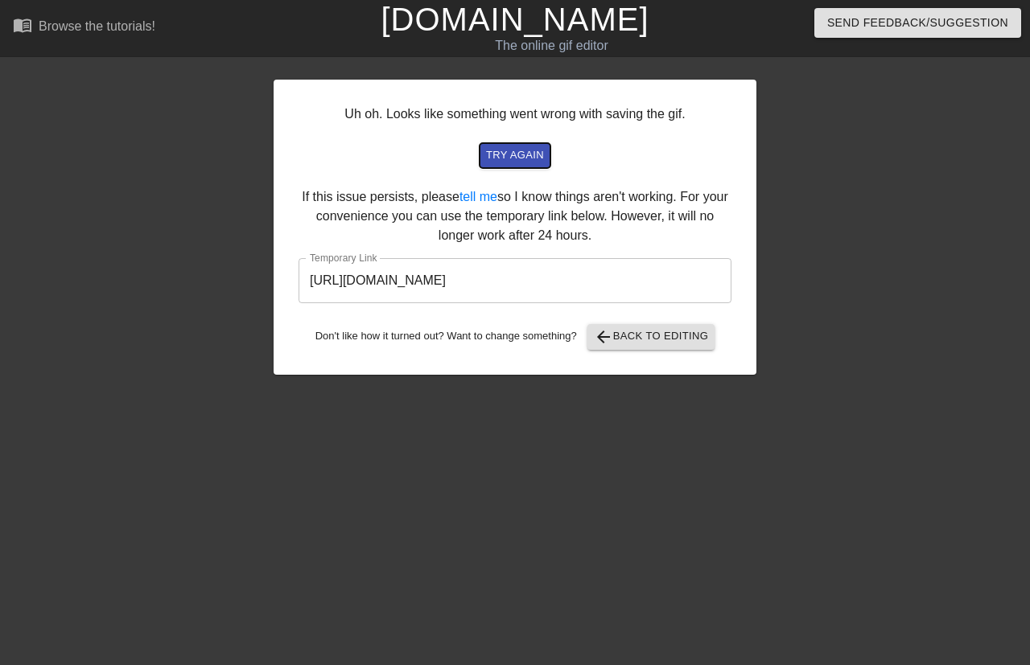
click at [531, 157] on span "try again" at bounding box center [515, 155] width 58 height 18
click at [602, 346] on span "arrow_back" at bounding box center [603, 336] width 19 height 19
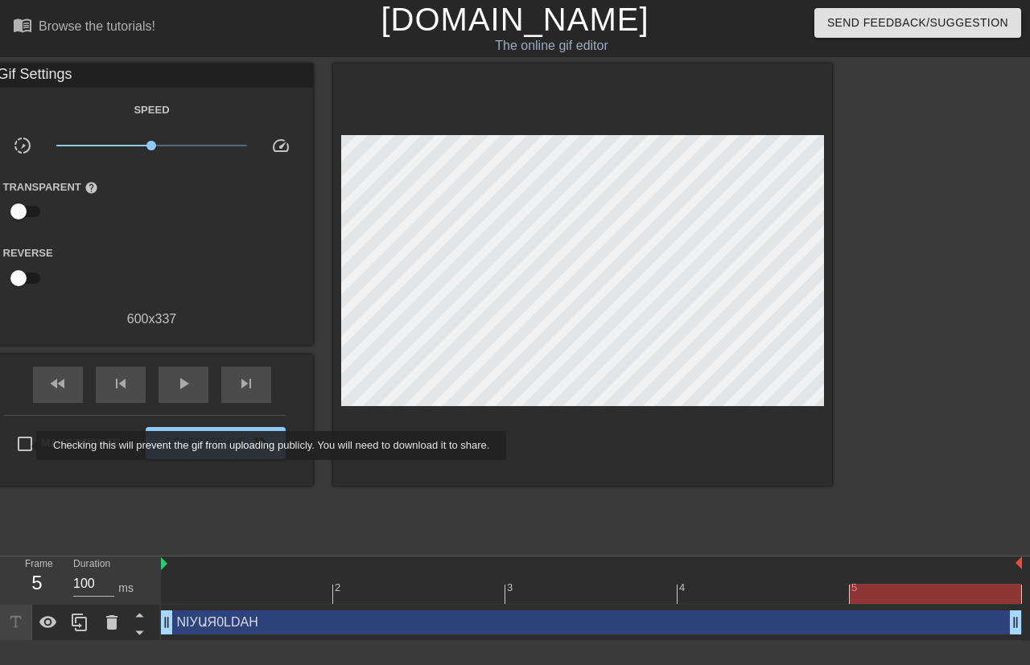
click at [26, 446] on input "Make Private" at bounding box center [25, 444] width 34 height 34
checkbox input "true"
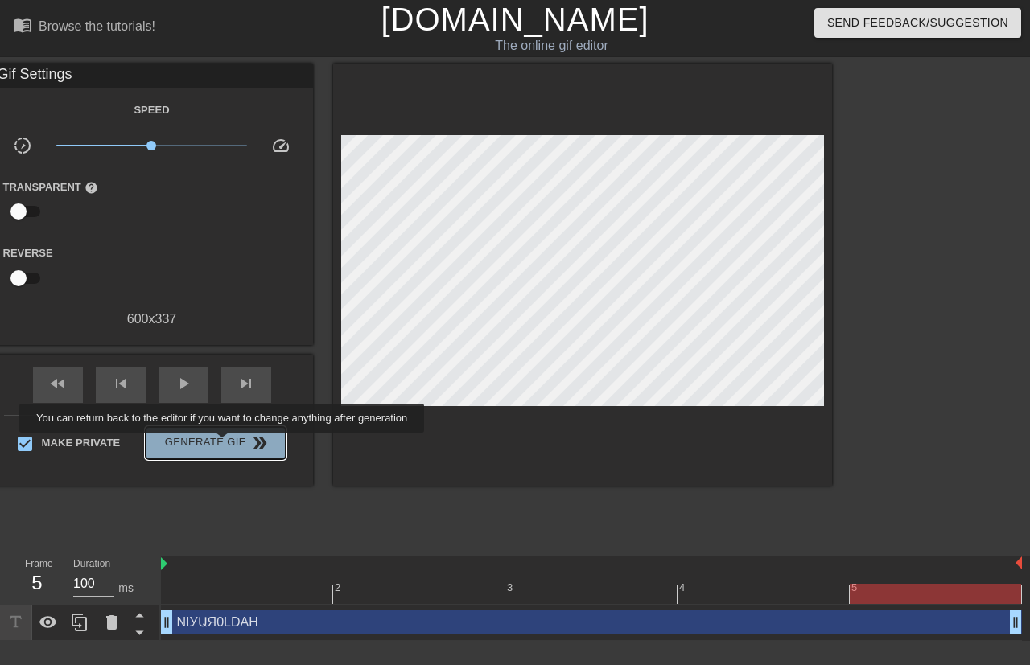
click at [224, 444] on span "Generate Gif double_arrow" at bounding box center [215, 443] width 126 height 19
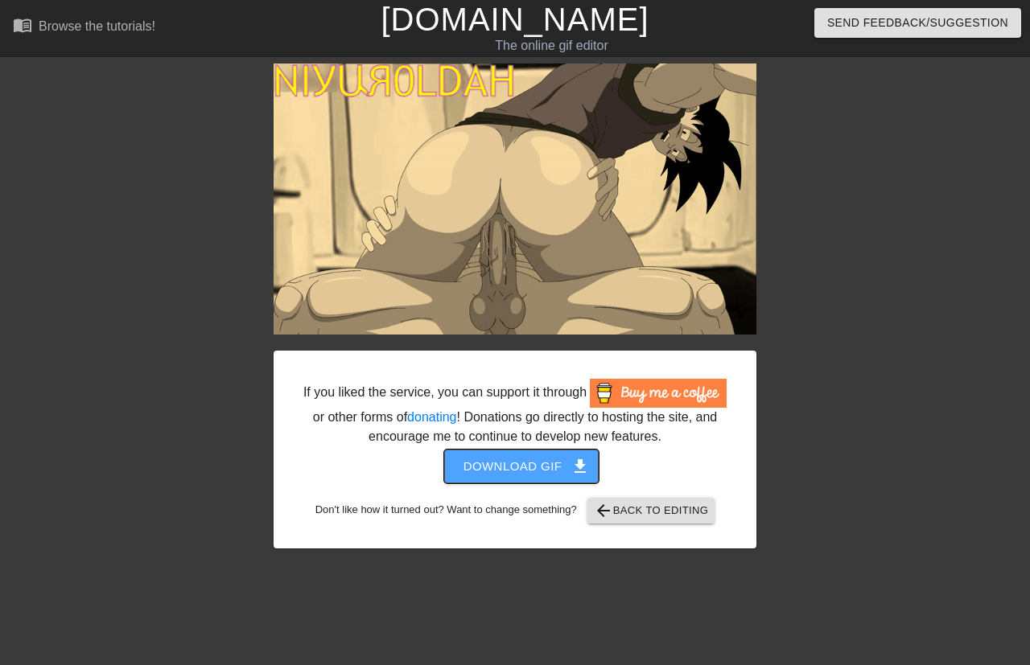
click at [539, 471] on span "Download gif get_app" at bounding box center [521, 466] width 117 height 21
